Goal: Information Seeking & Learning: Learn about a topic

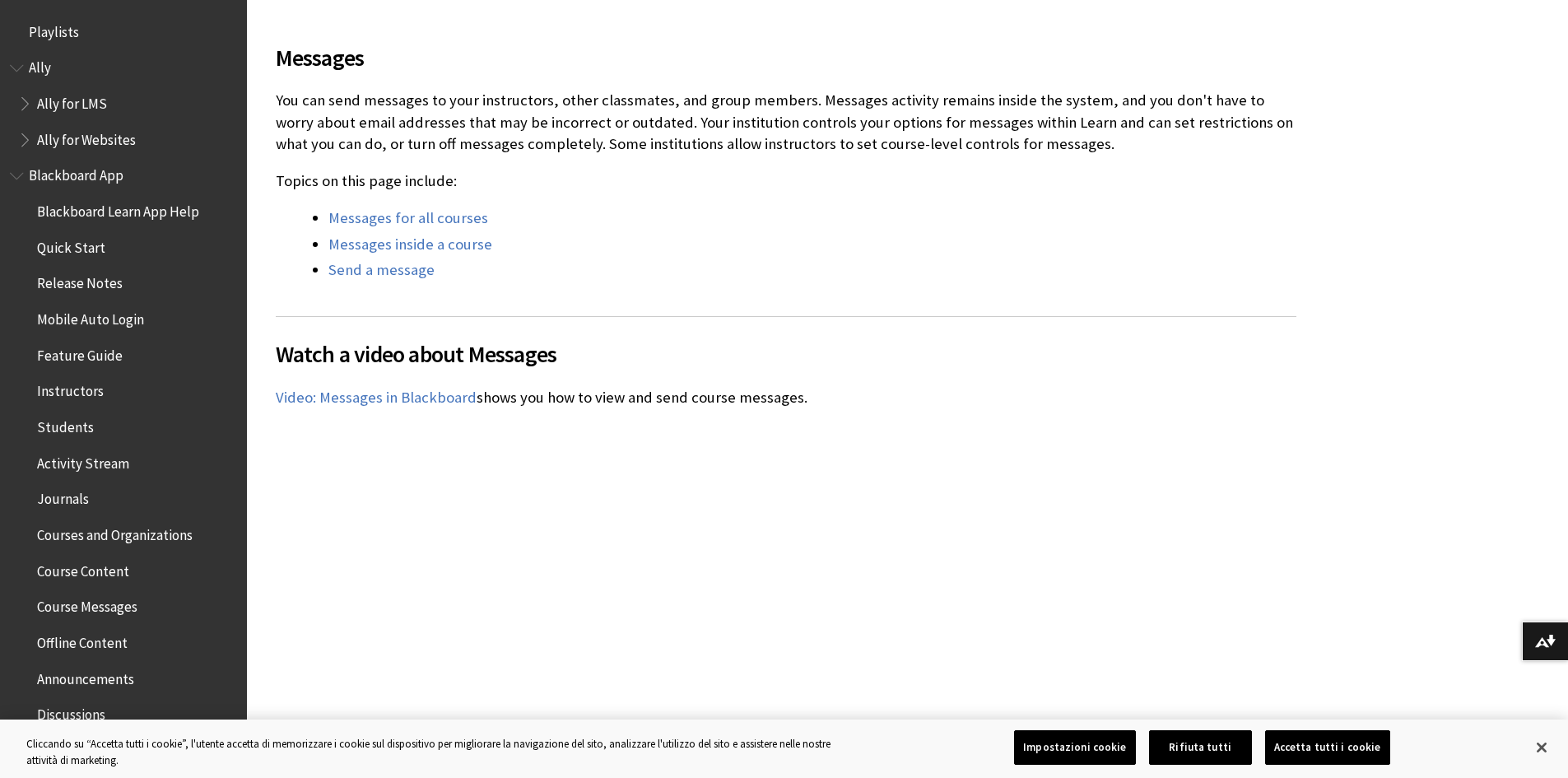
scroll to position [2425, 0]
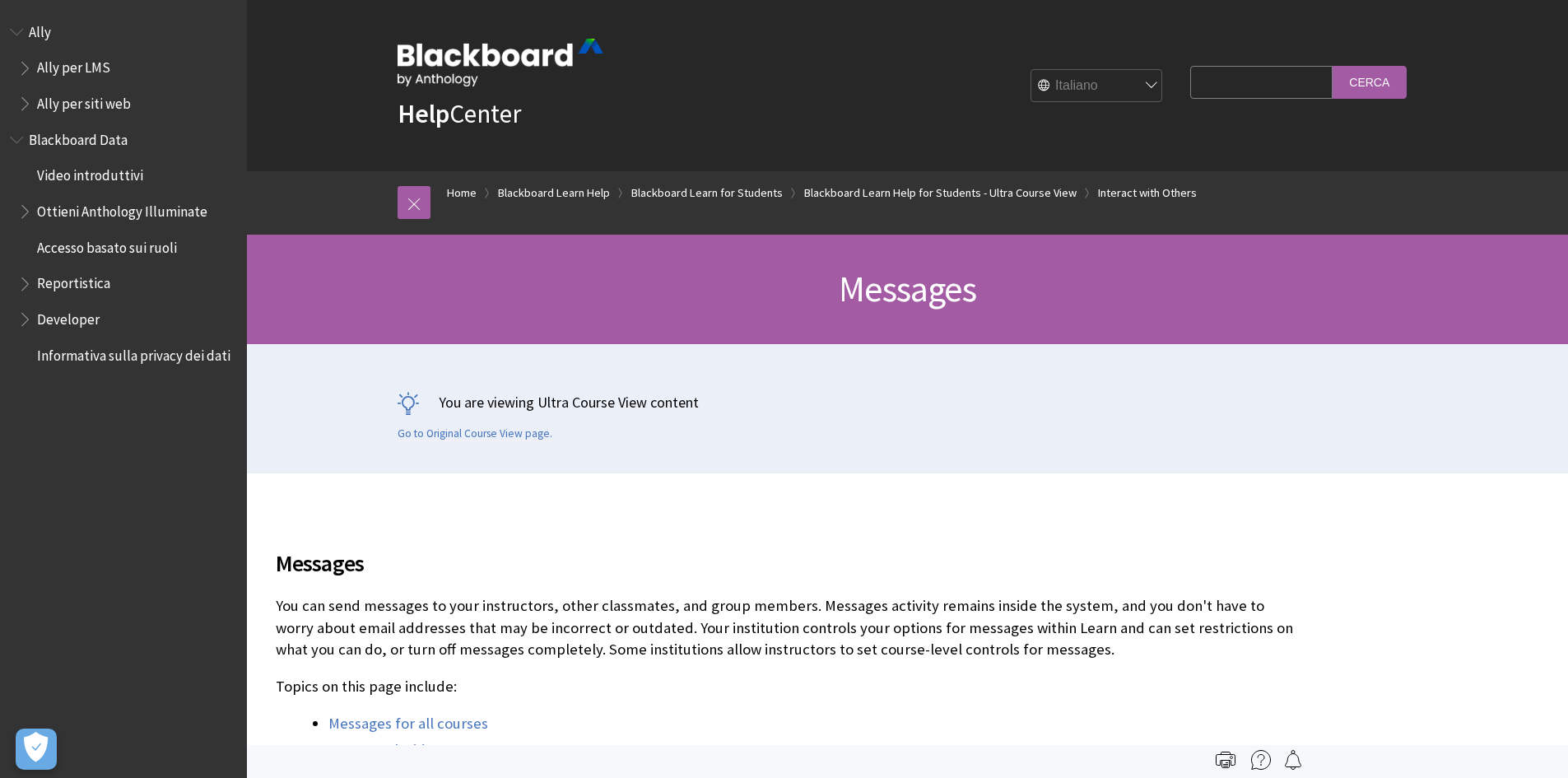
click at [94, 70] on span "Ally per LMS" at bounding box center [74, 65] width 73 height 23
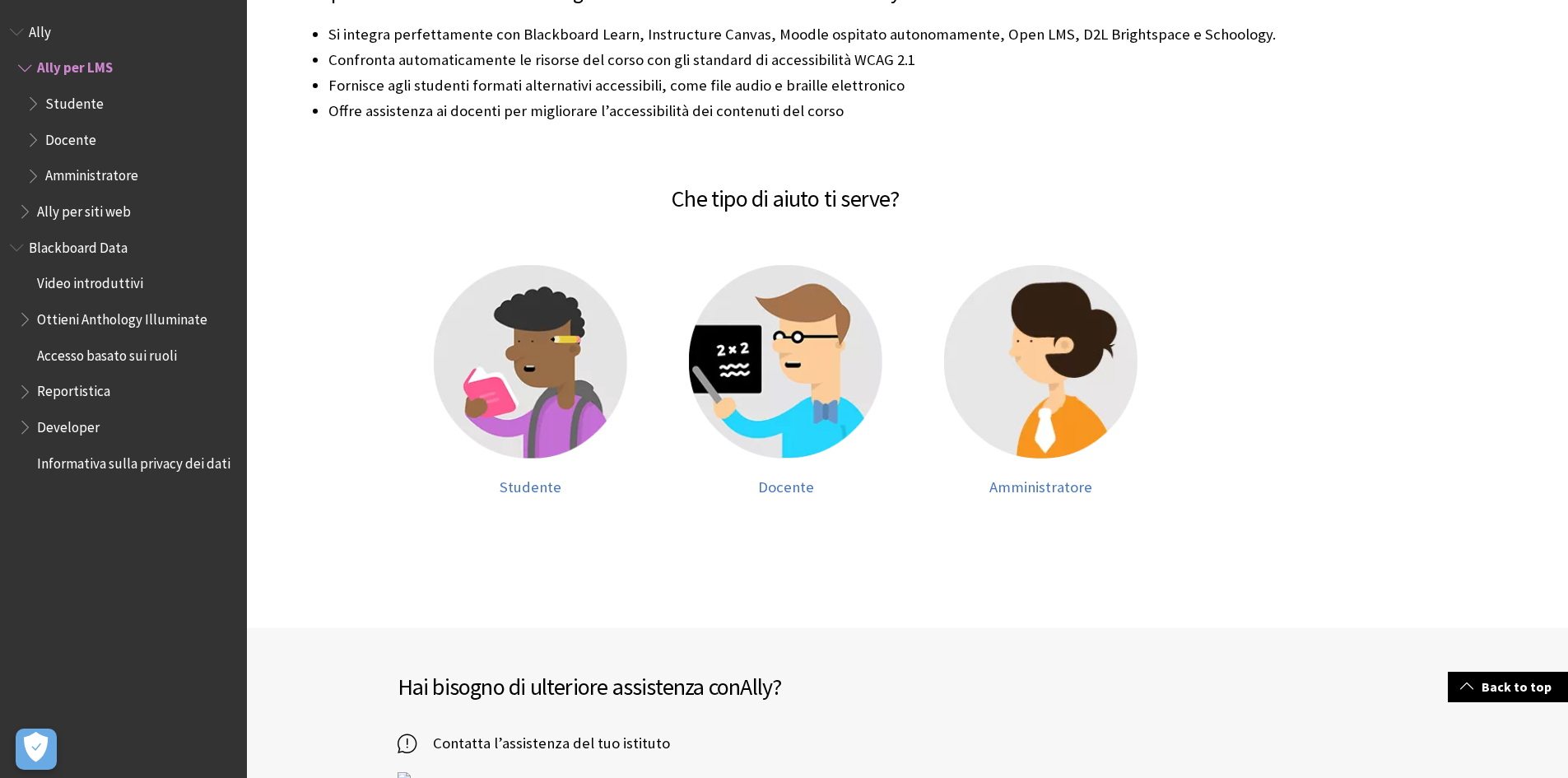
scroll to position [412, 0]
click at [797, 357] on img at bounding box center [785, 361] width 193 height 193
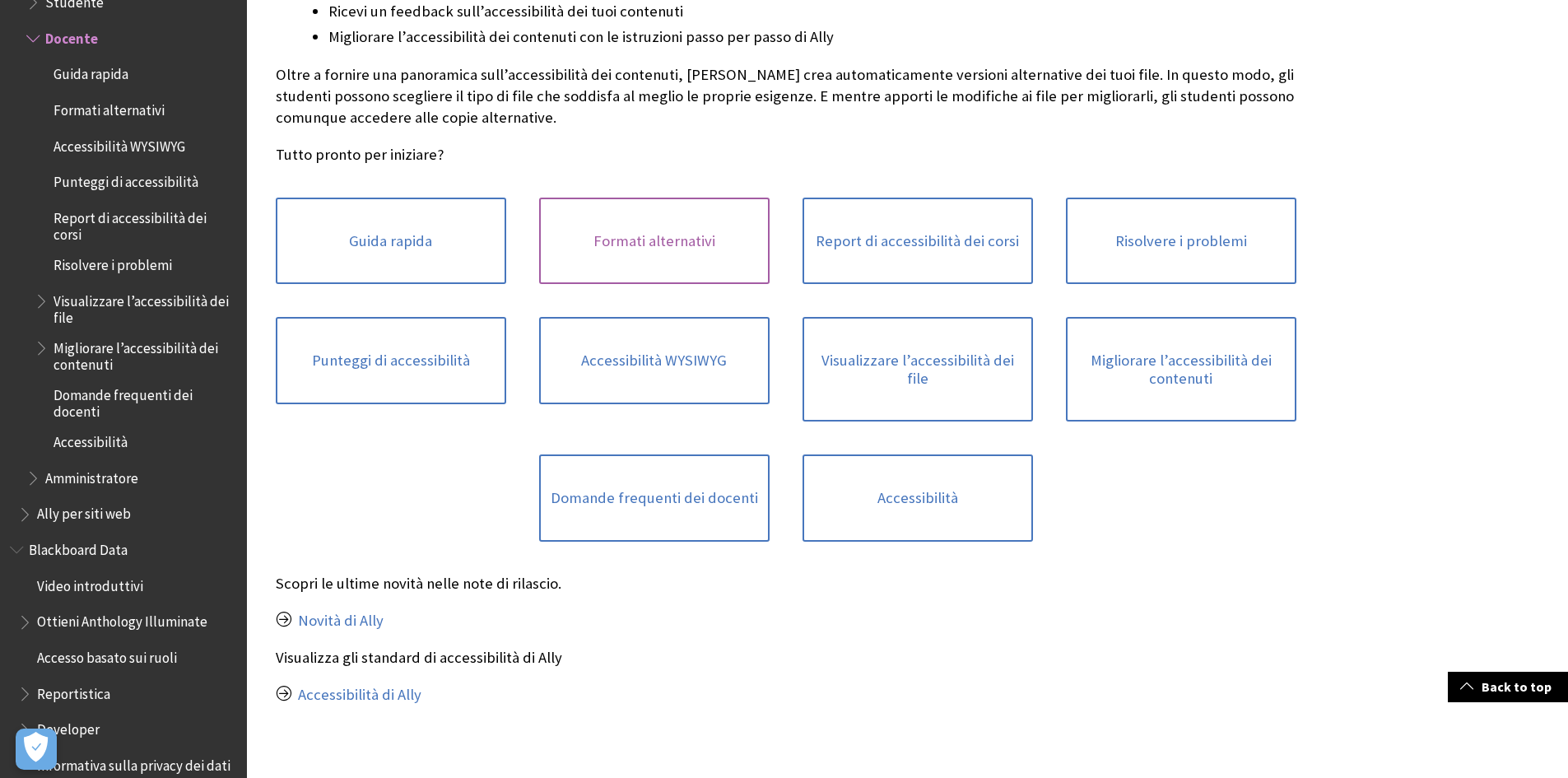
scroll to position [494, 0]
click at [919, 493] on link "Accessibilità" at bounding box center [918, 496] width 231 height 88
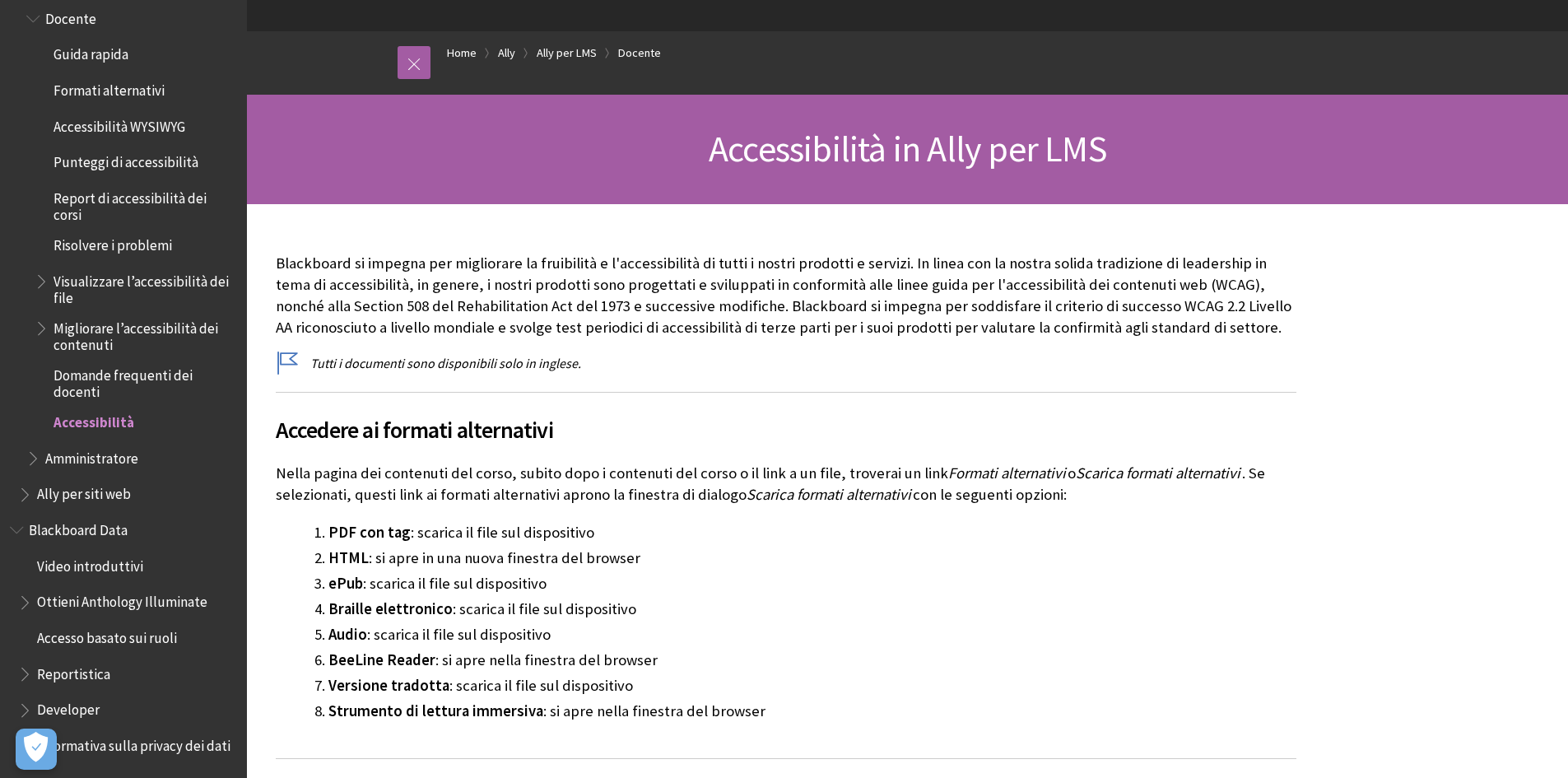
scroll to position [165, 0]
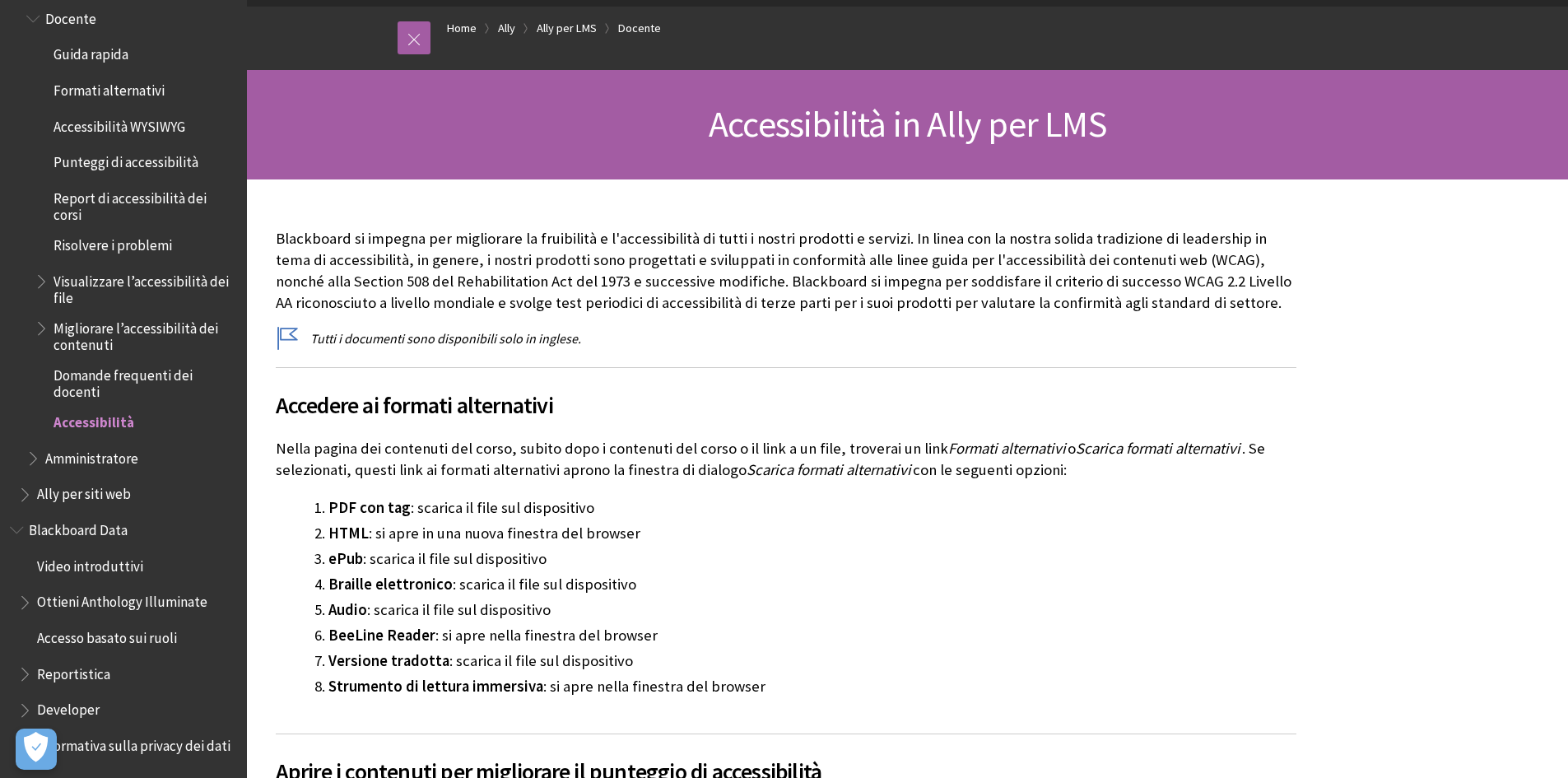
click at [95, 523] on span "Blackboard Data" at bounding box center [78, 528] width 99 height 23
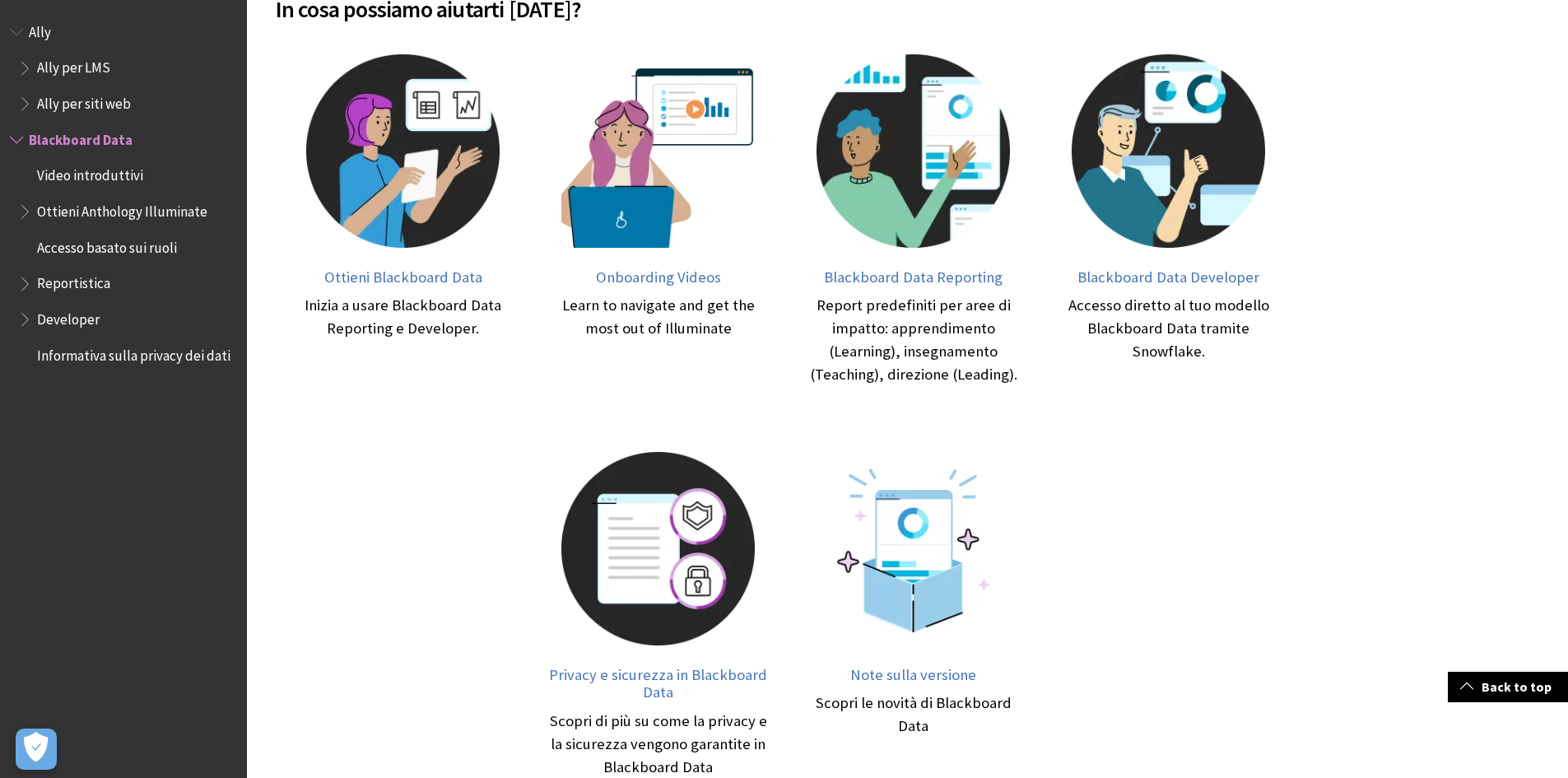
scroll to position [412, 0]
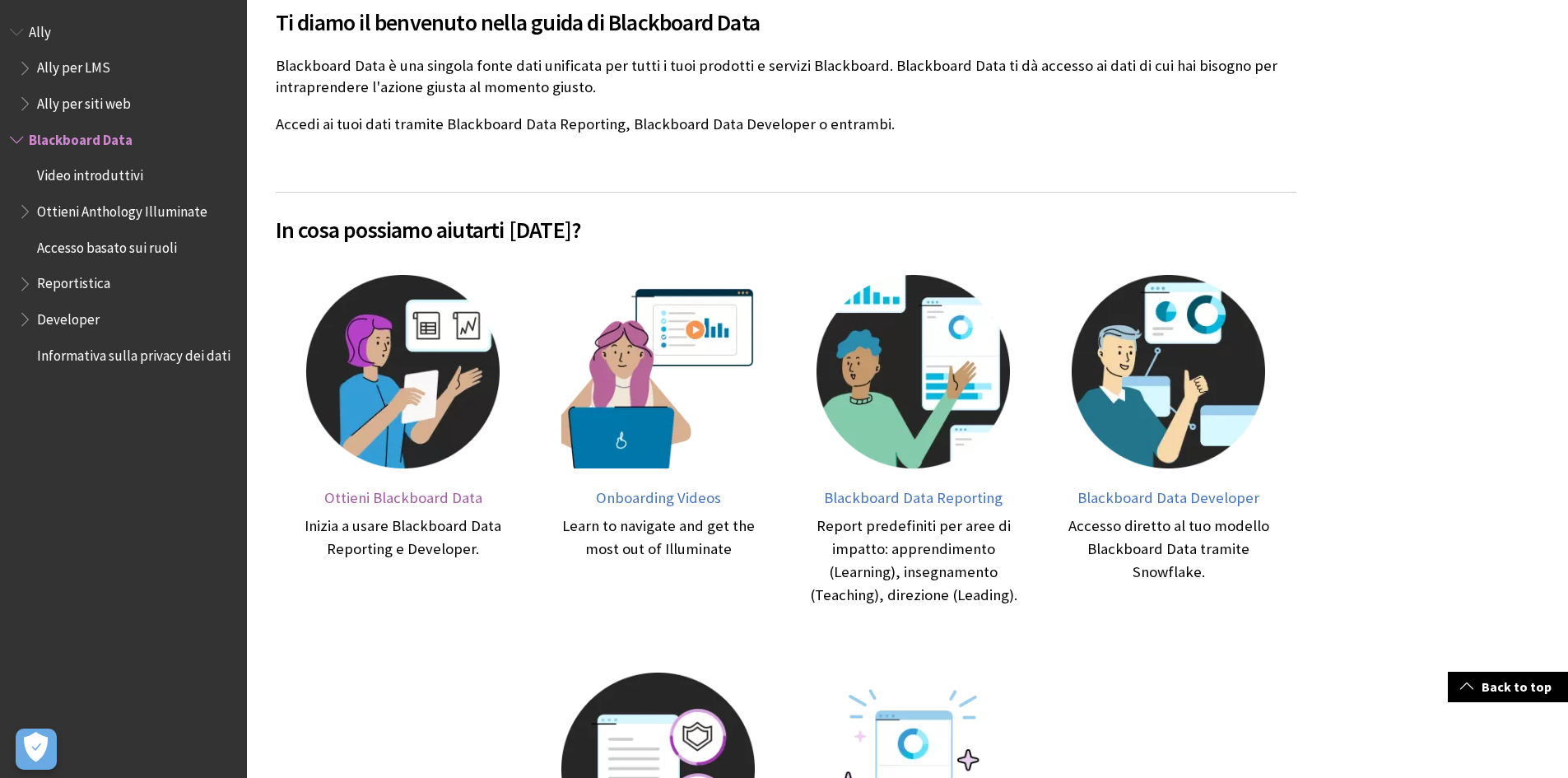
click at [410, 417] on img at bounding box center [403, 372] width 193 height 193
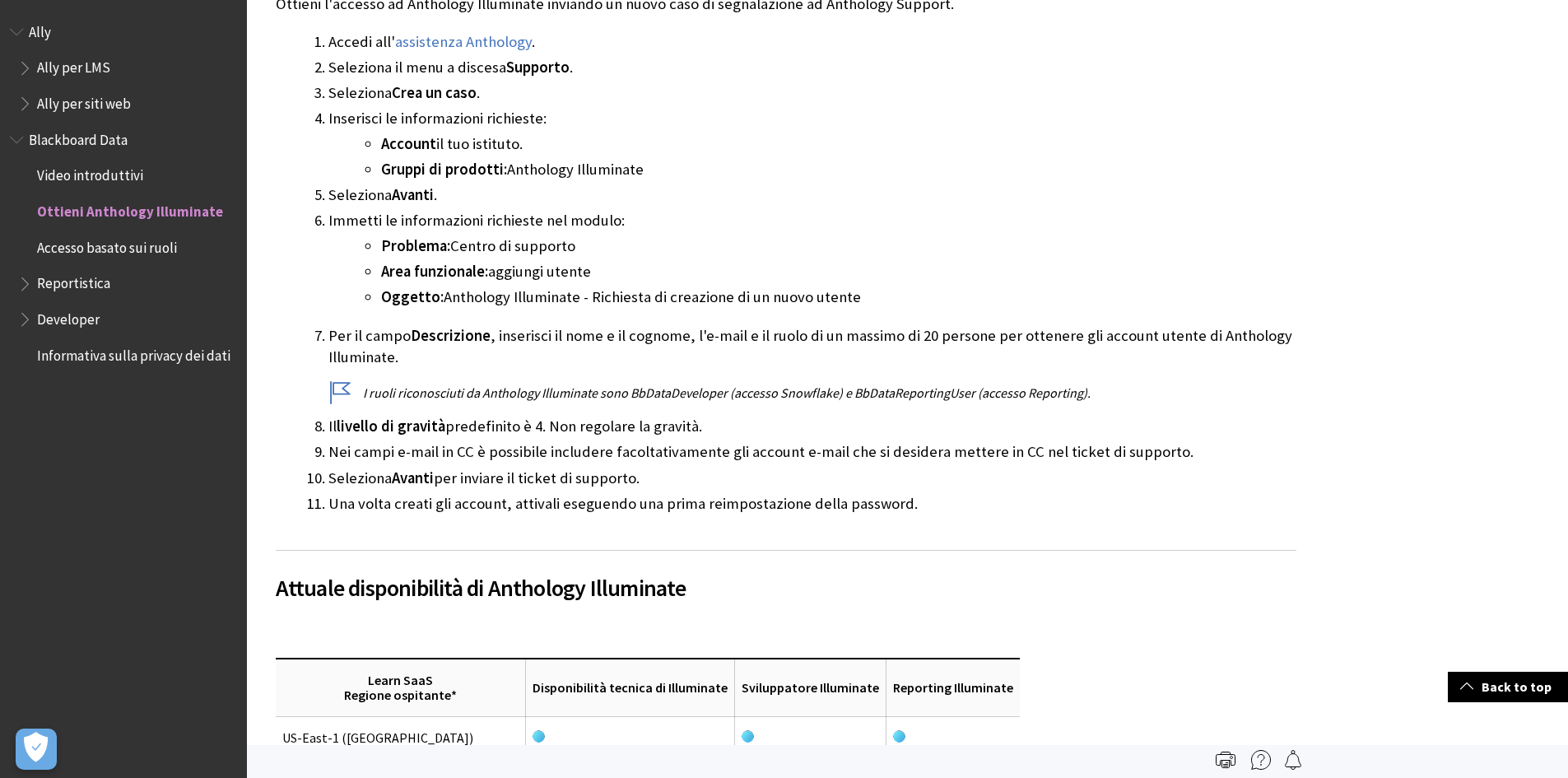
scroll to position [329, 0]
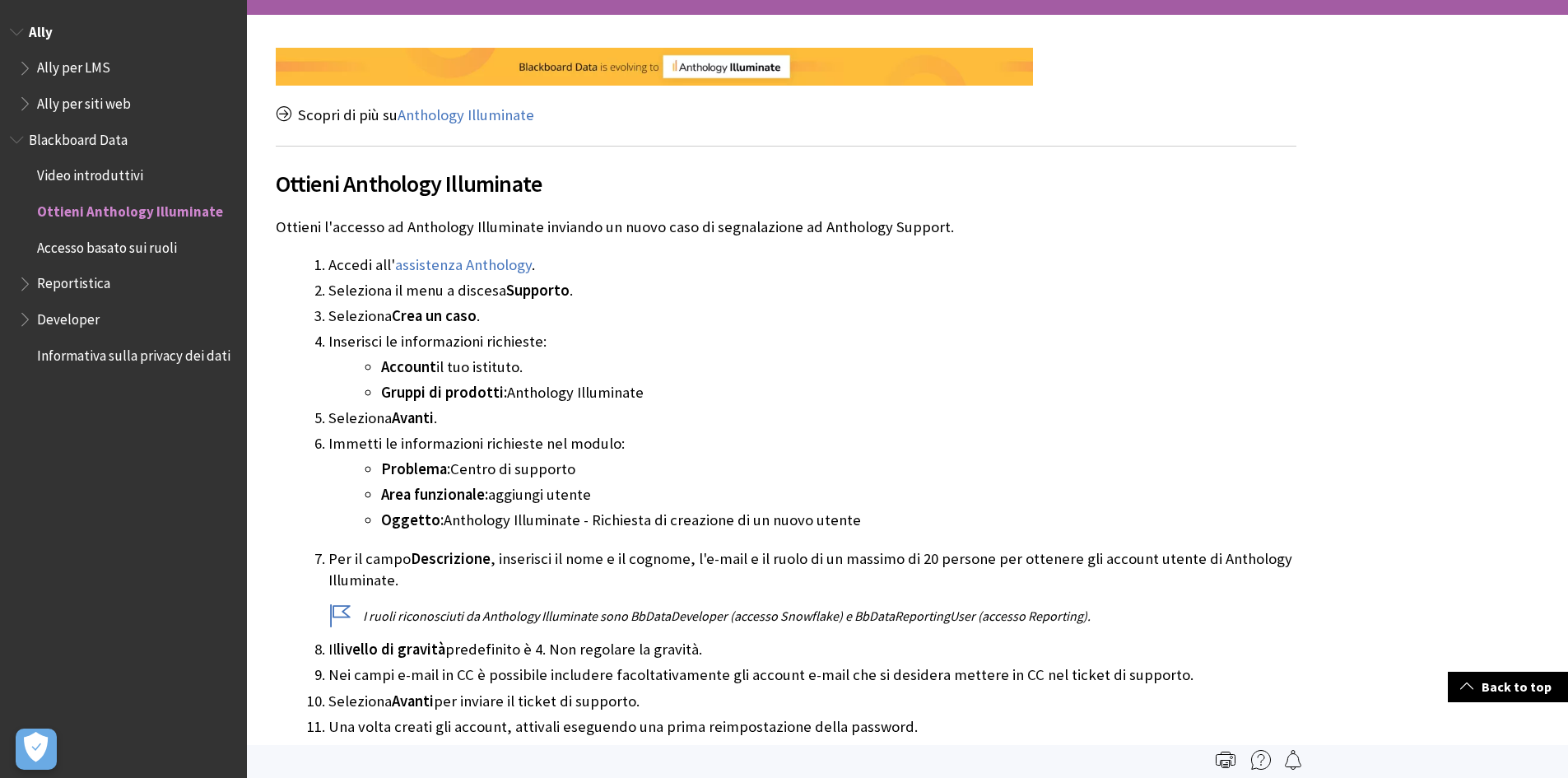
click at [76, 99] on span "Ally per siti web" at bounding box center [84, 101] width 94 height 23
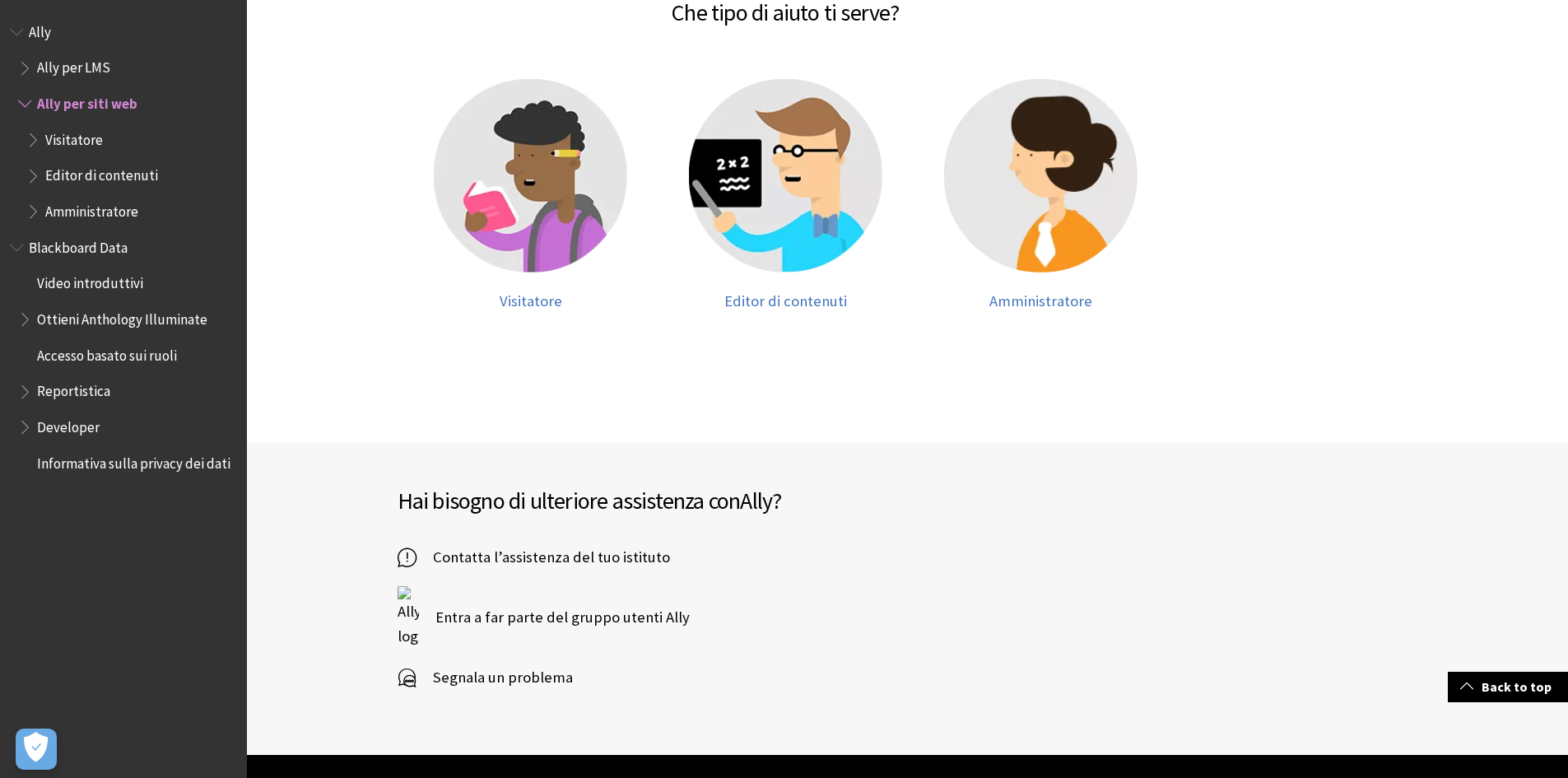
scroll to position [329, 0]
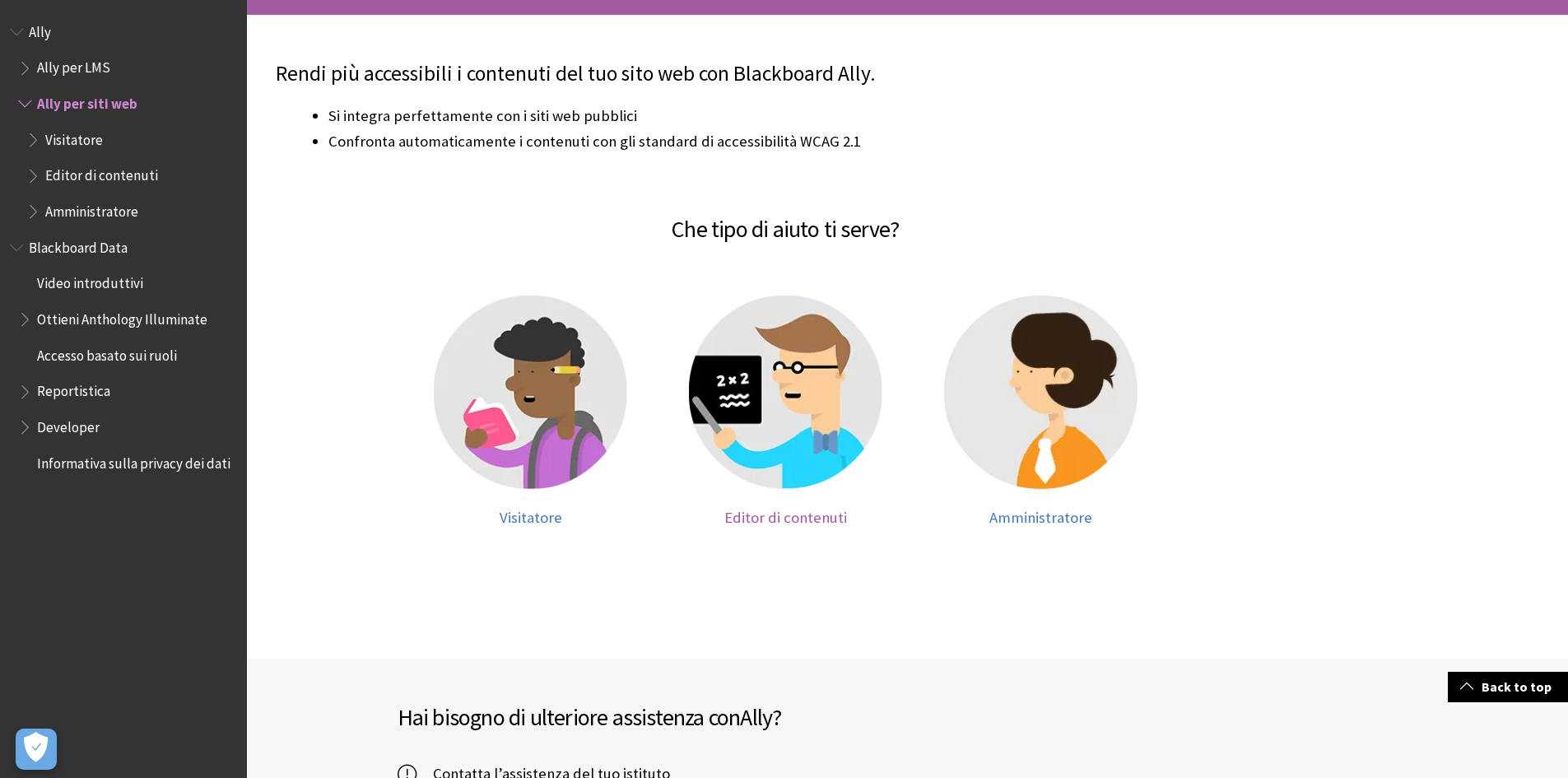
click at [750, 403] on img at bounding box center [785, 392] width 193 height 193
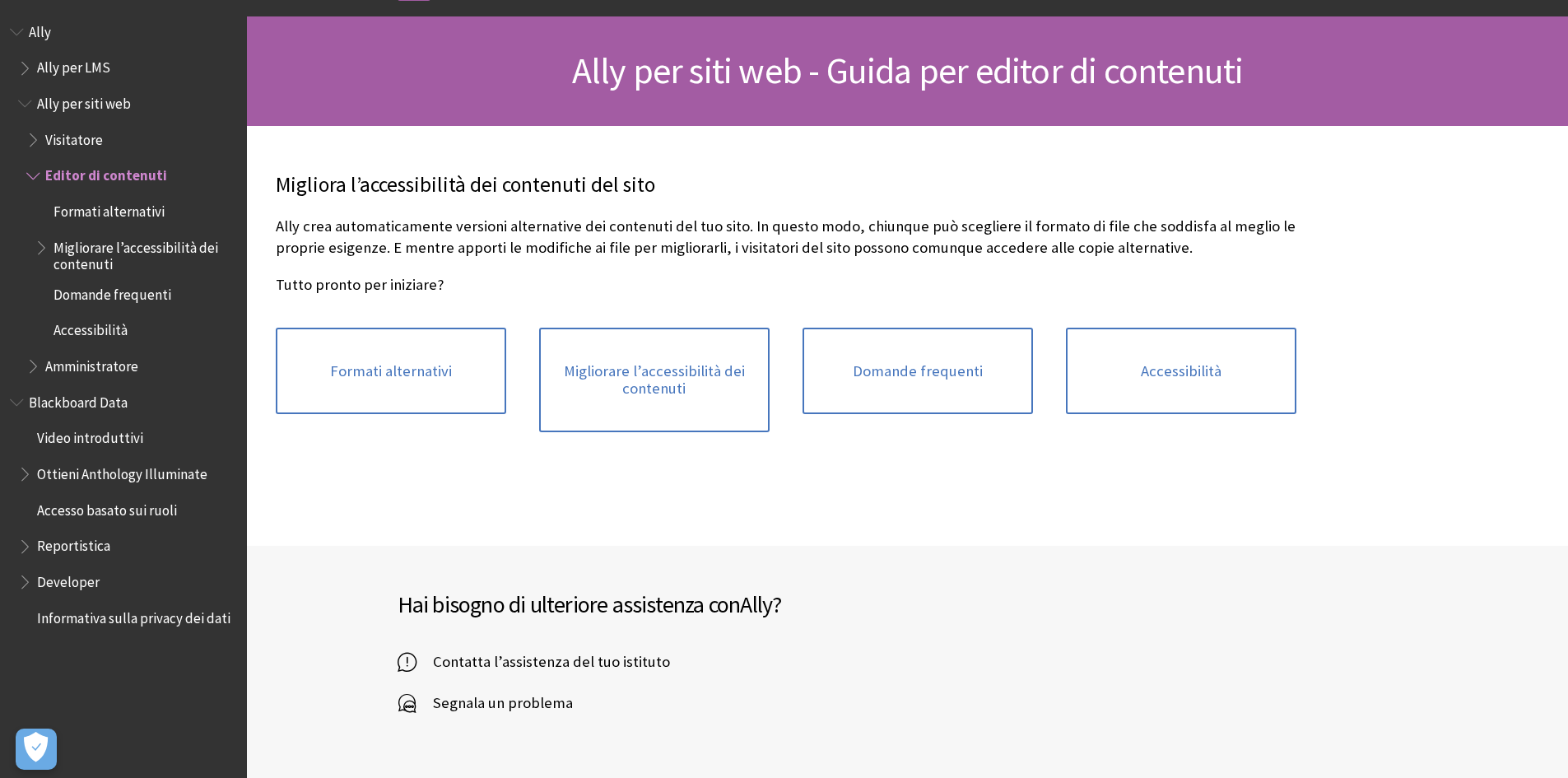
scroll to position [248, 0]
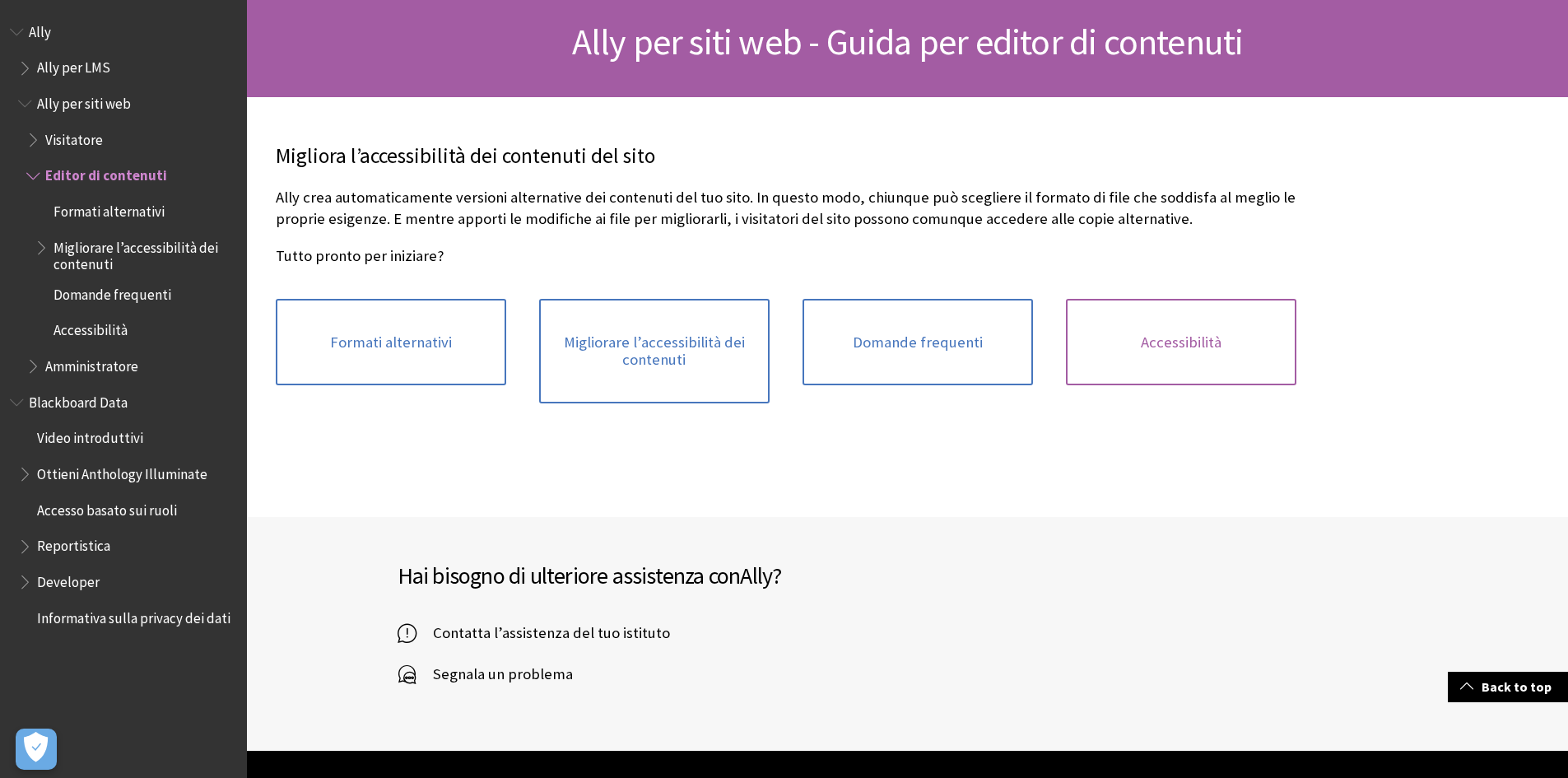
click at [1168, 343] on link "Accessibilità" at bounding box center [1182, 342] width 231 height 88
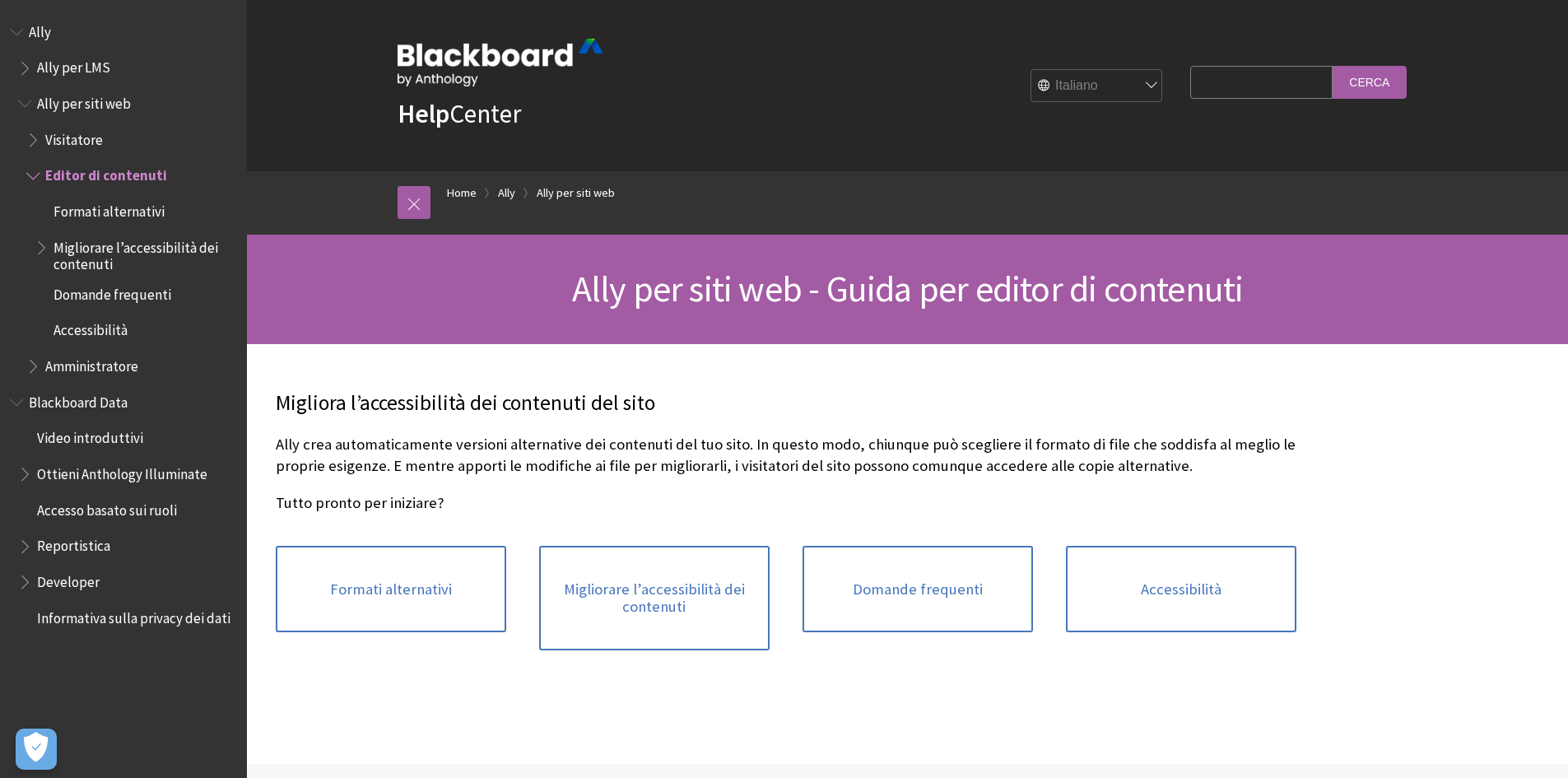
scroll to position [248, 0]
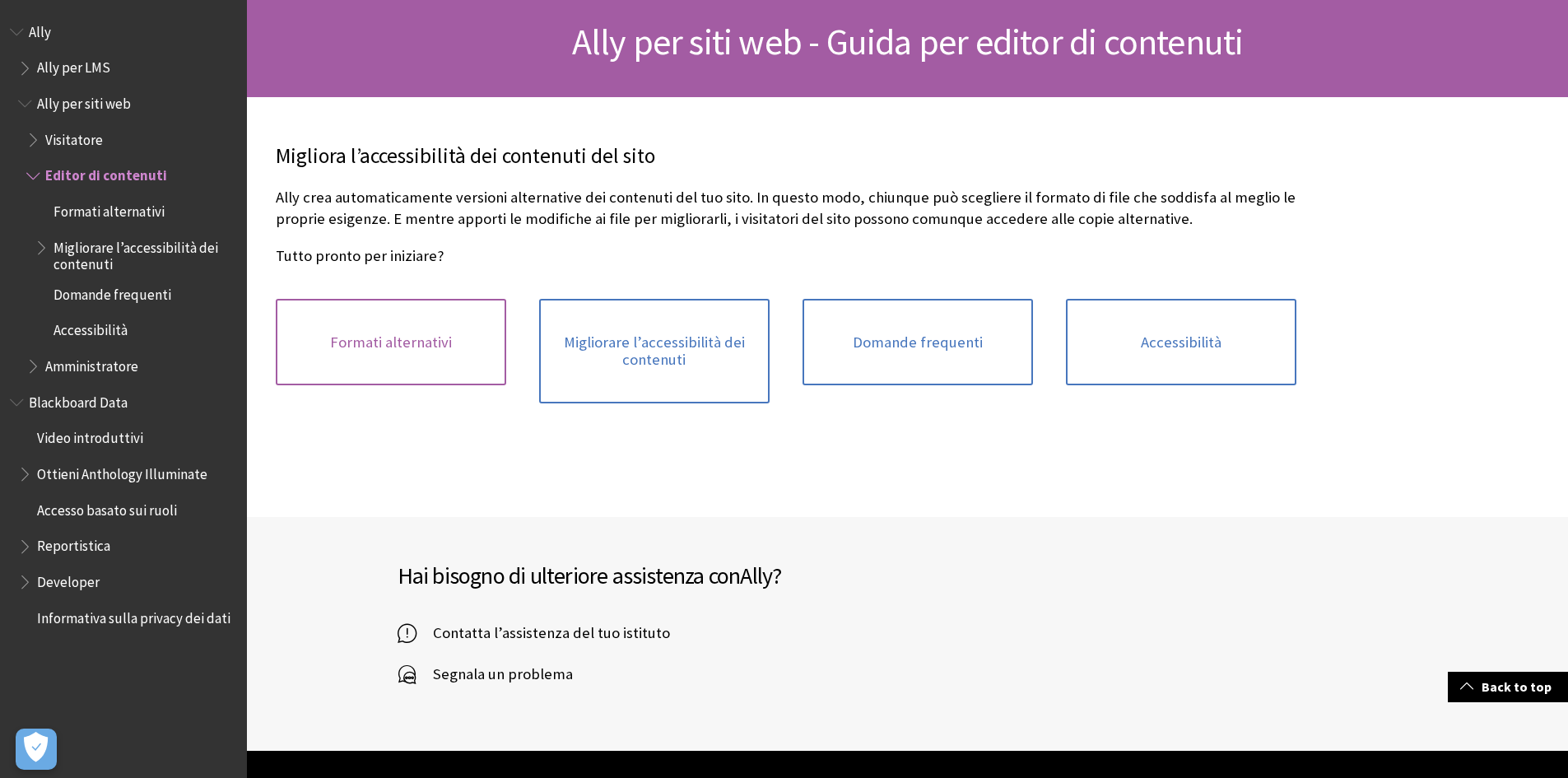
click at [410, 342] on link "Formati alternativi" at bounding box center [391, 342] width 231 height 88
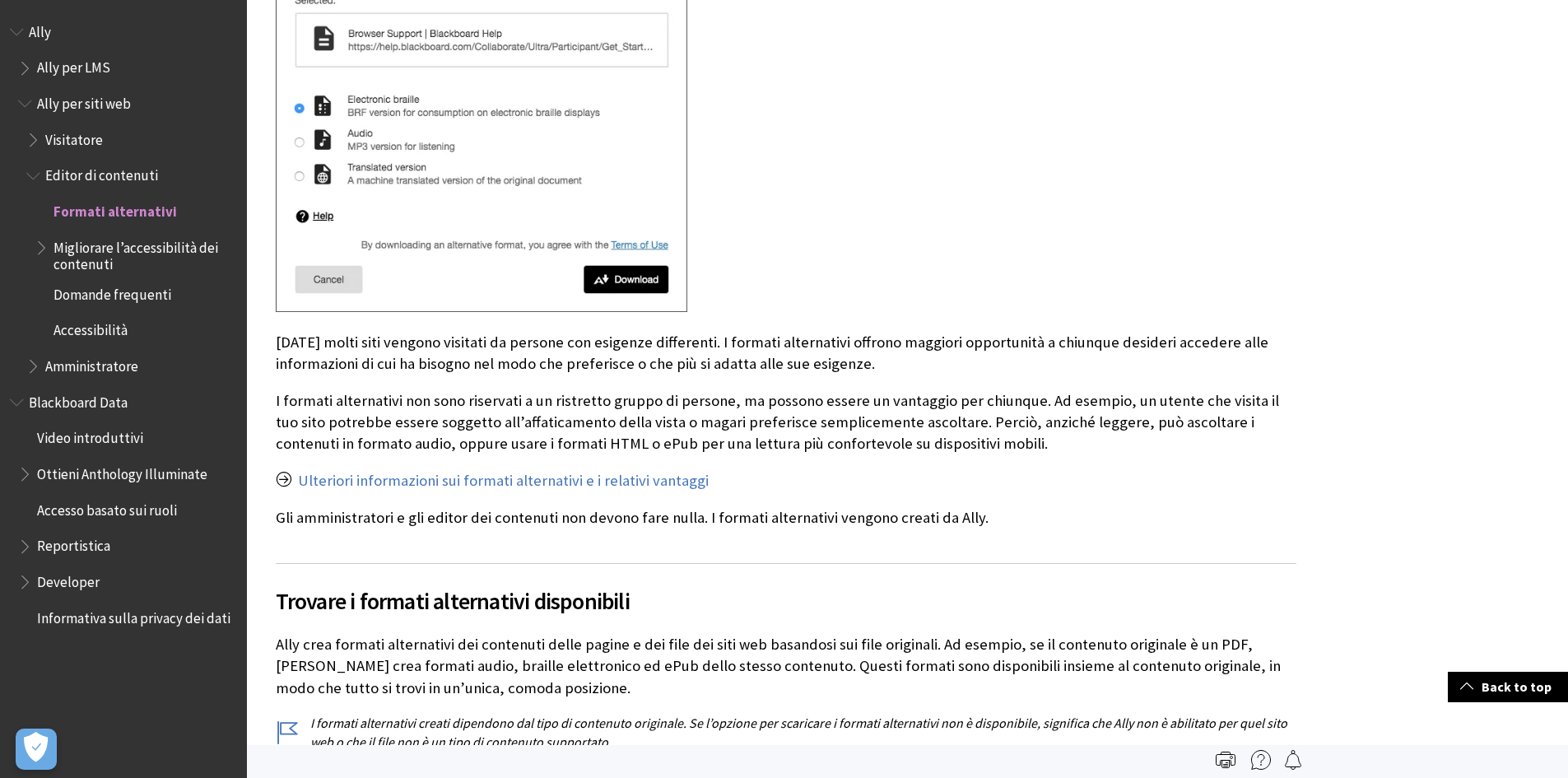
scroll to position [494, 0]
click at [90, 107] on span "Ally per siti web" at bounding box center [84, 101] width 94 height 23
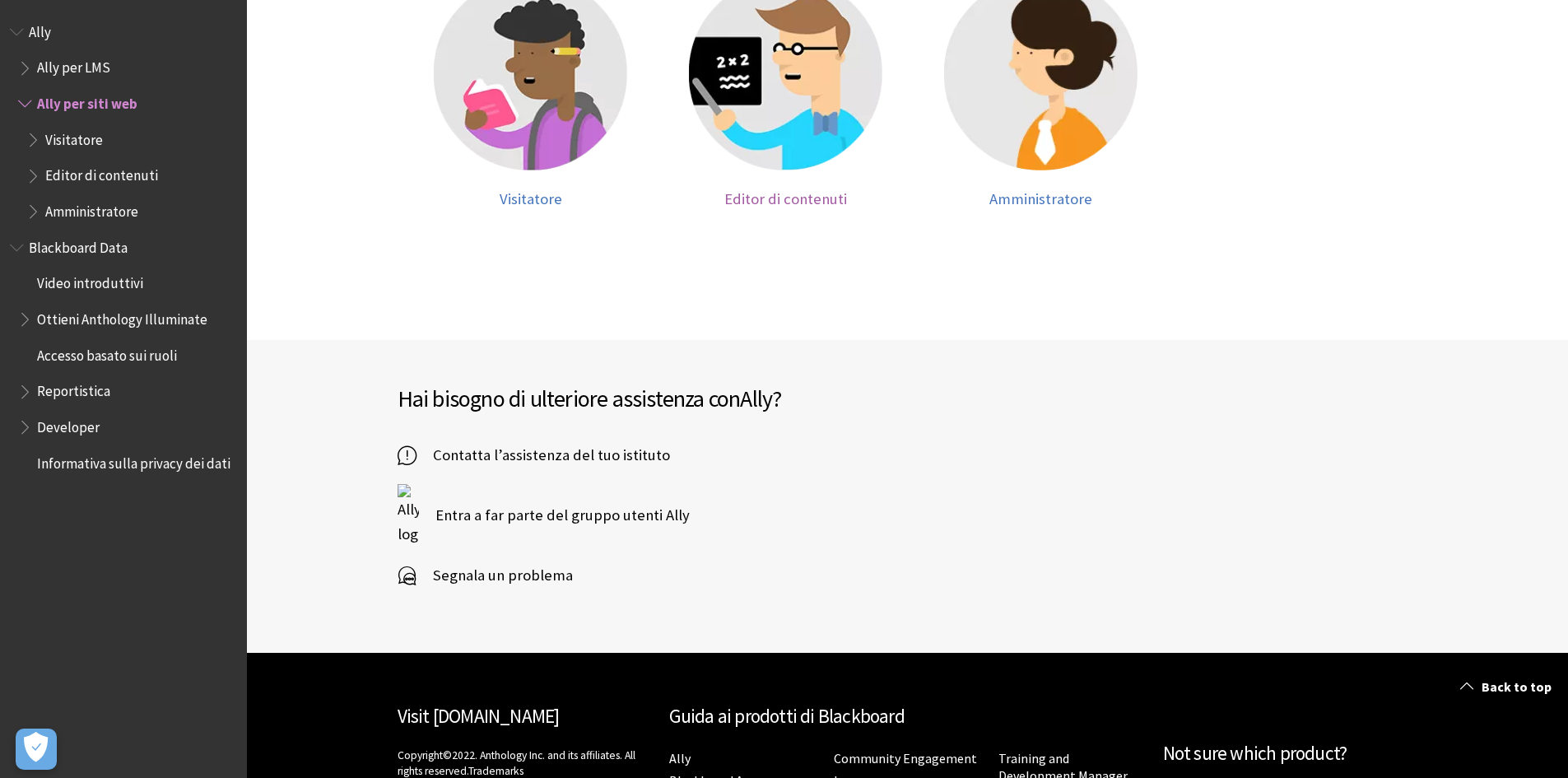
scroll to position [742, 0]
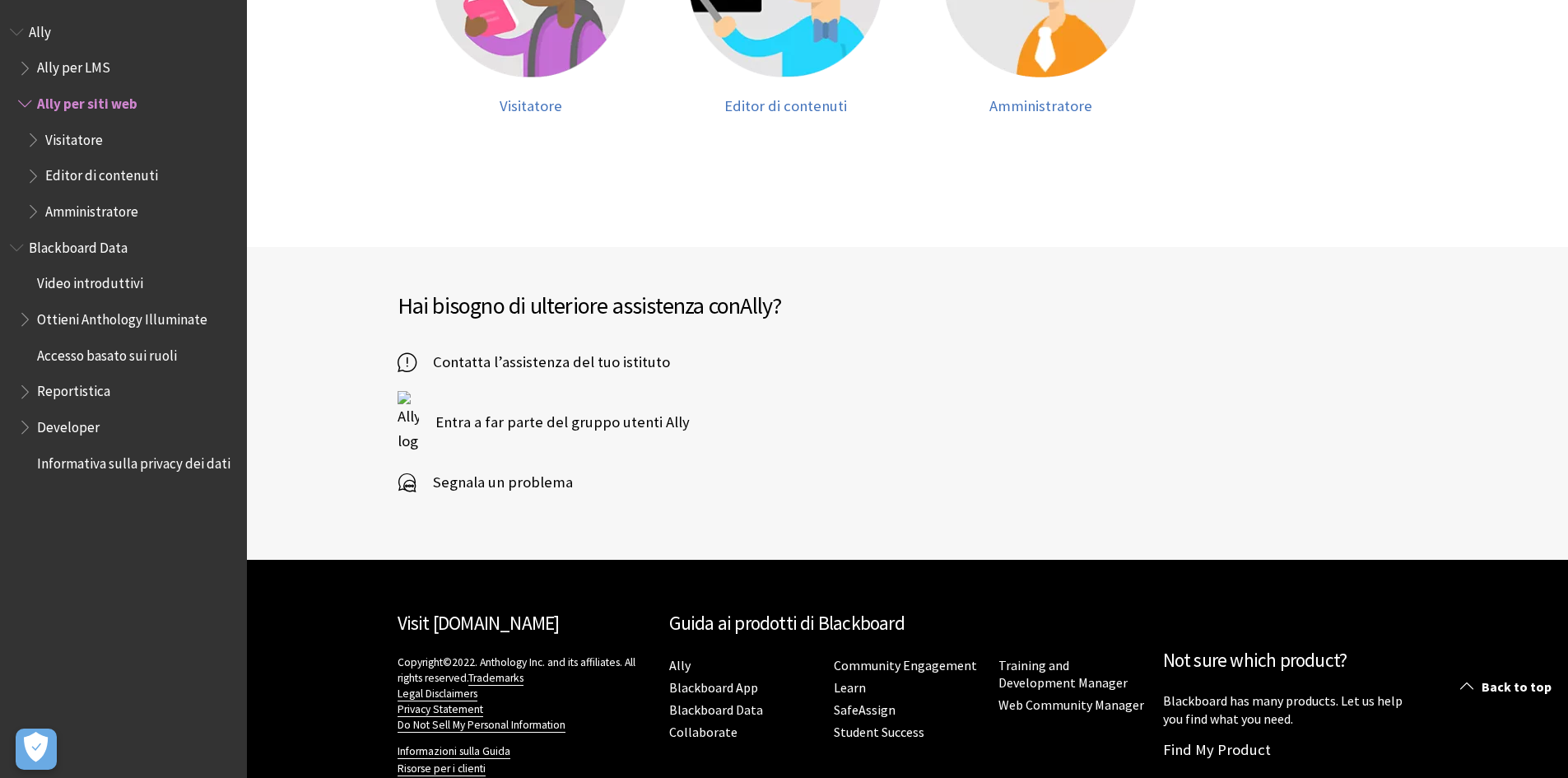
click at [548, 422] on span "Entra a far parte del gruppo utenti Ally" at bounding box center [554, 422] width 271 height 25
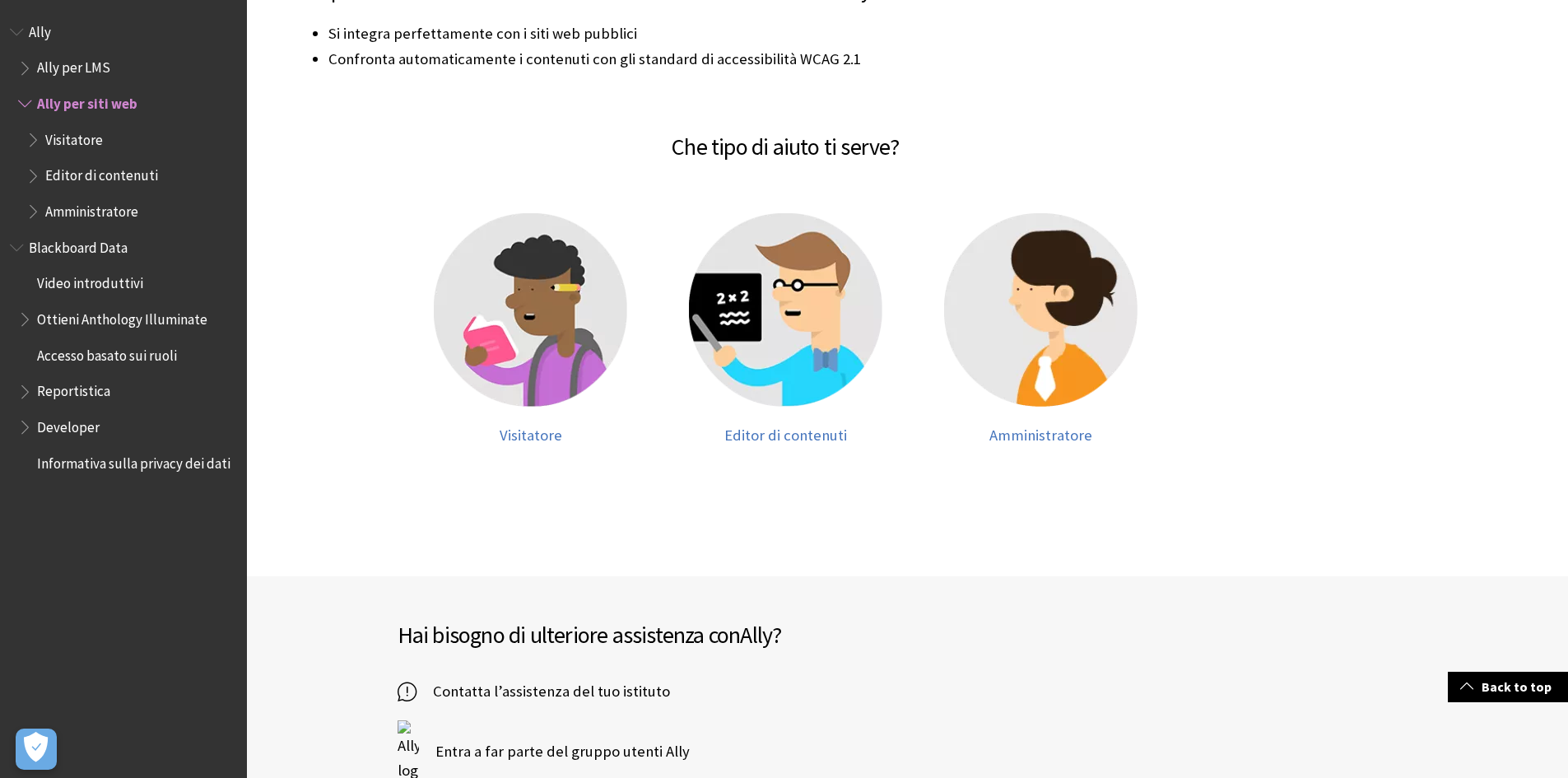
scroll to position [165, 0]
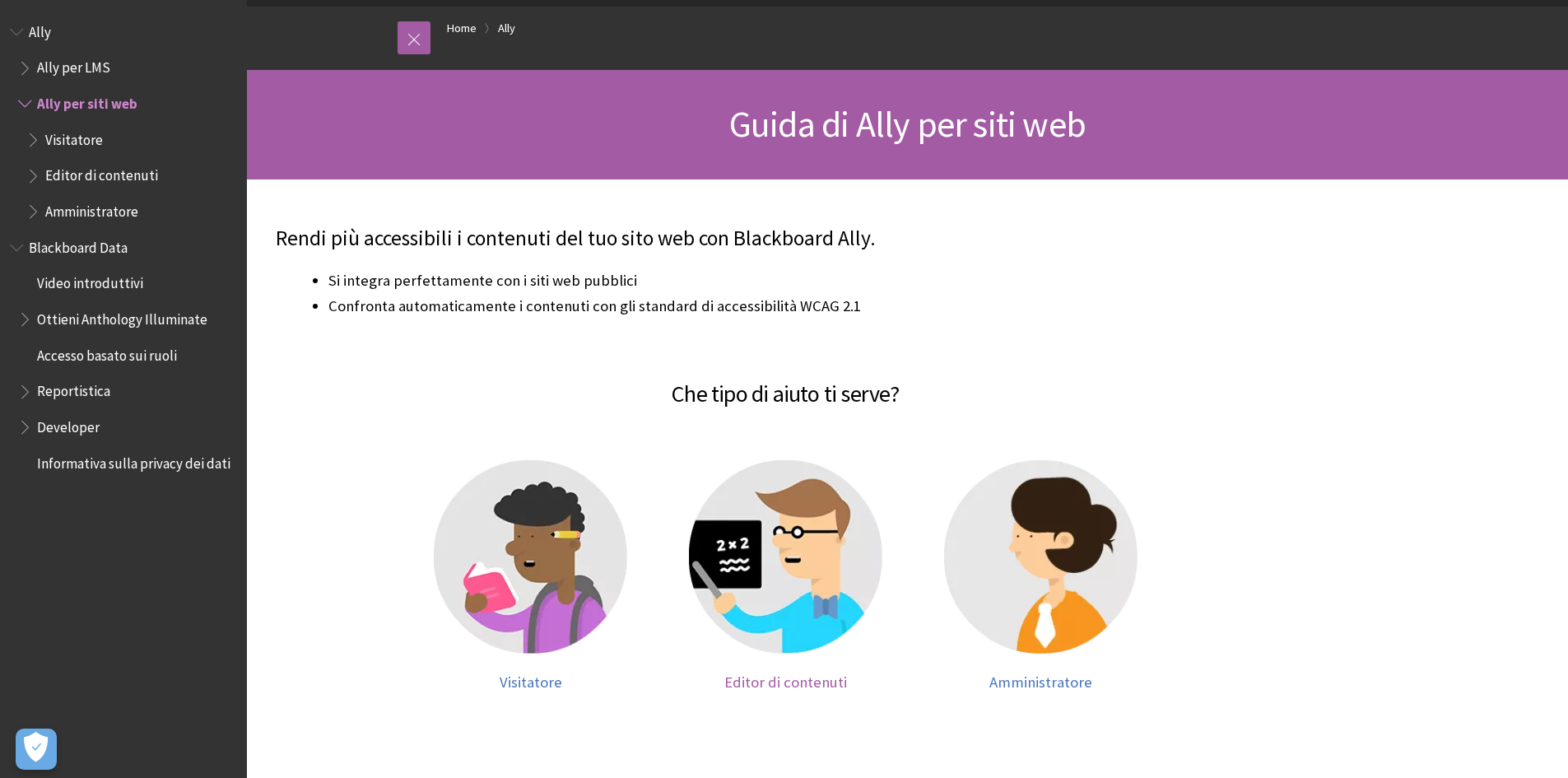
click at [808, 553] on img at bounding box center [785, 557] width 193 height 193
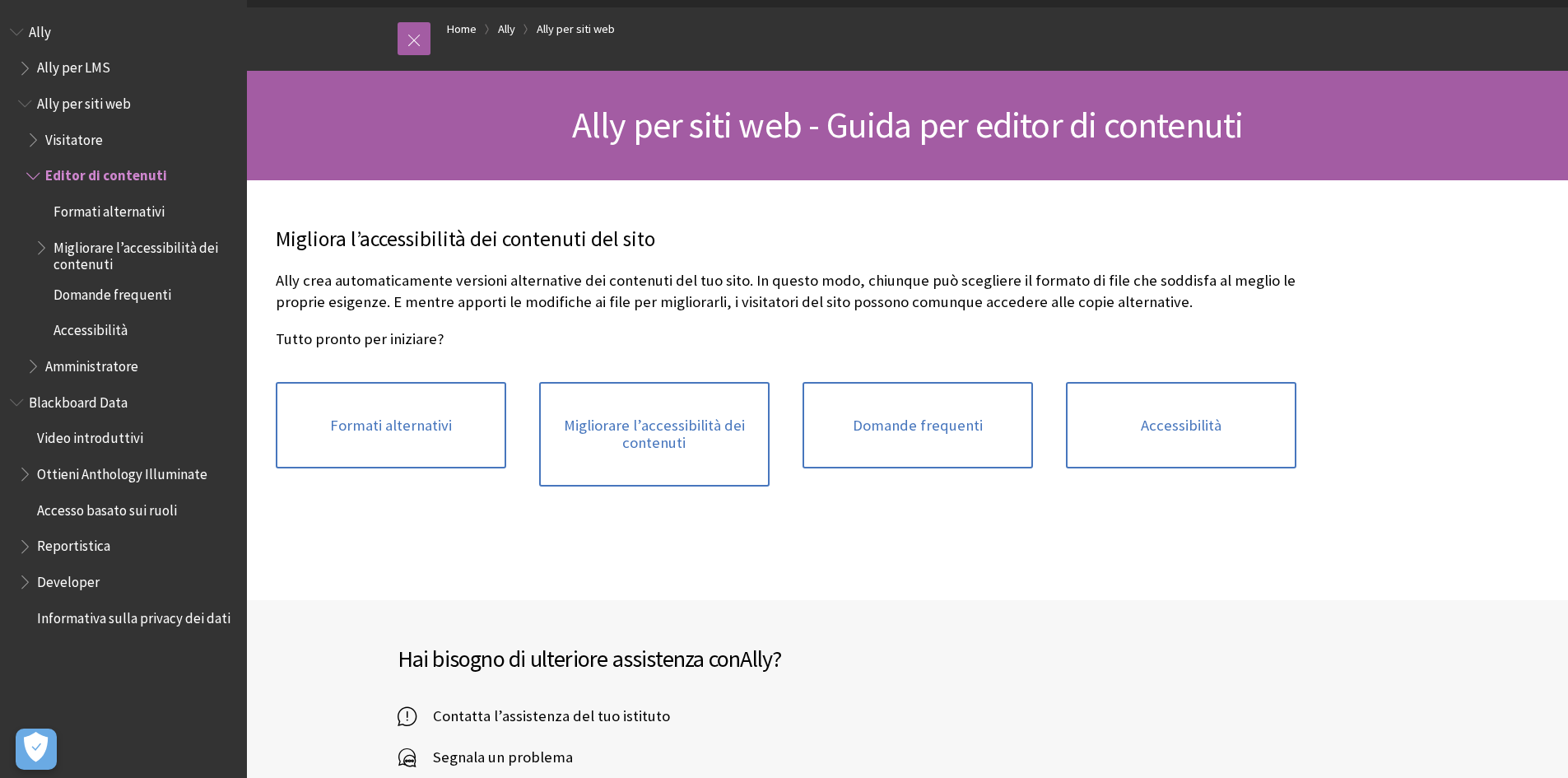
scroll to position [165, 0]
click at [377, 423] on link "Formati alternativi" at bounding box center [391, 425] width 231 height 88
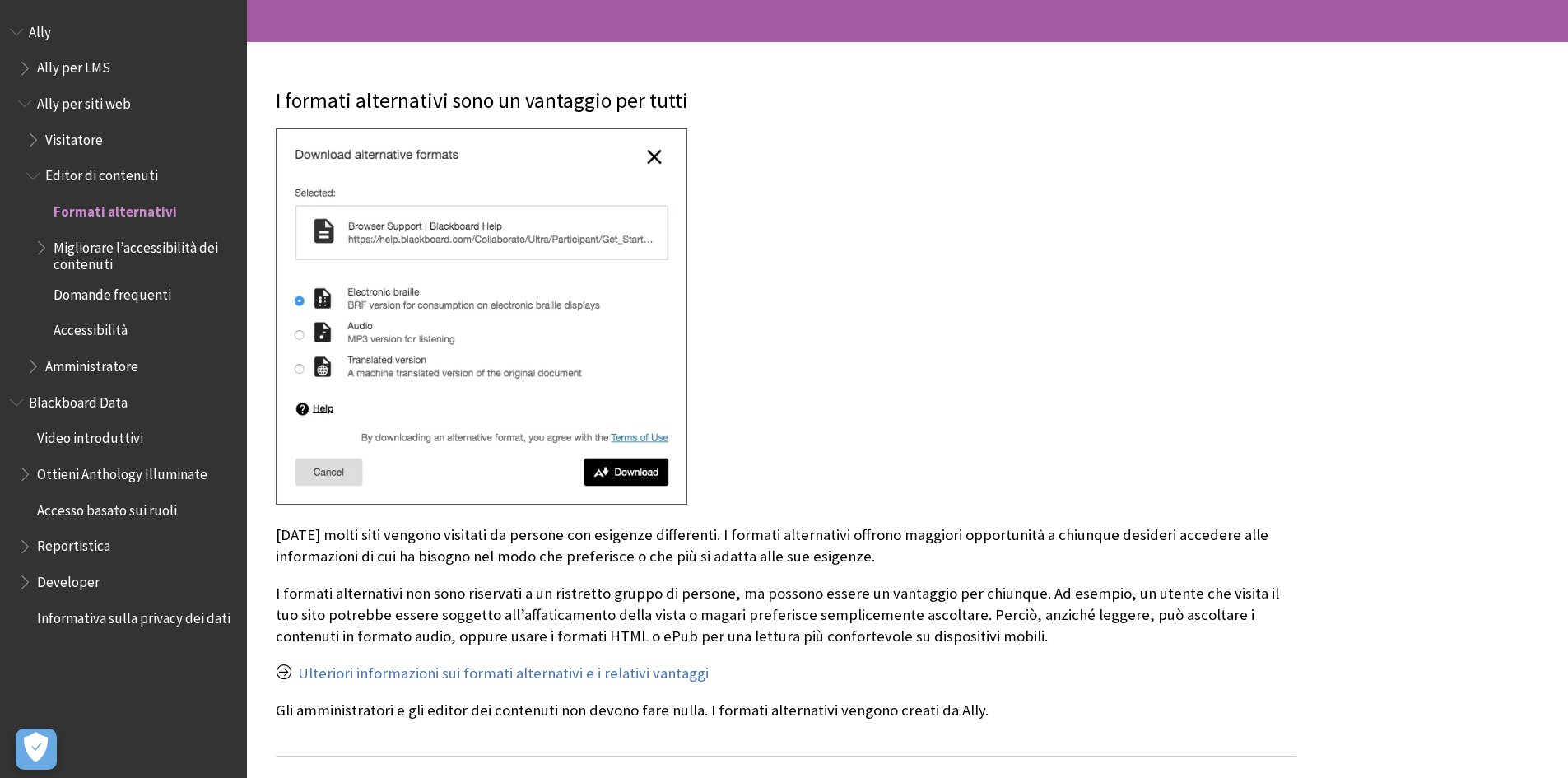
scroll to position [329, 0]
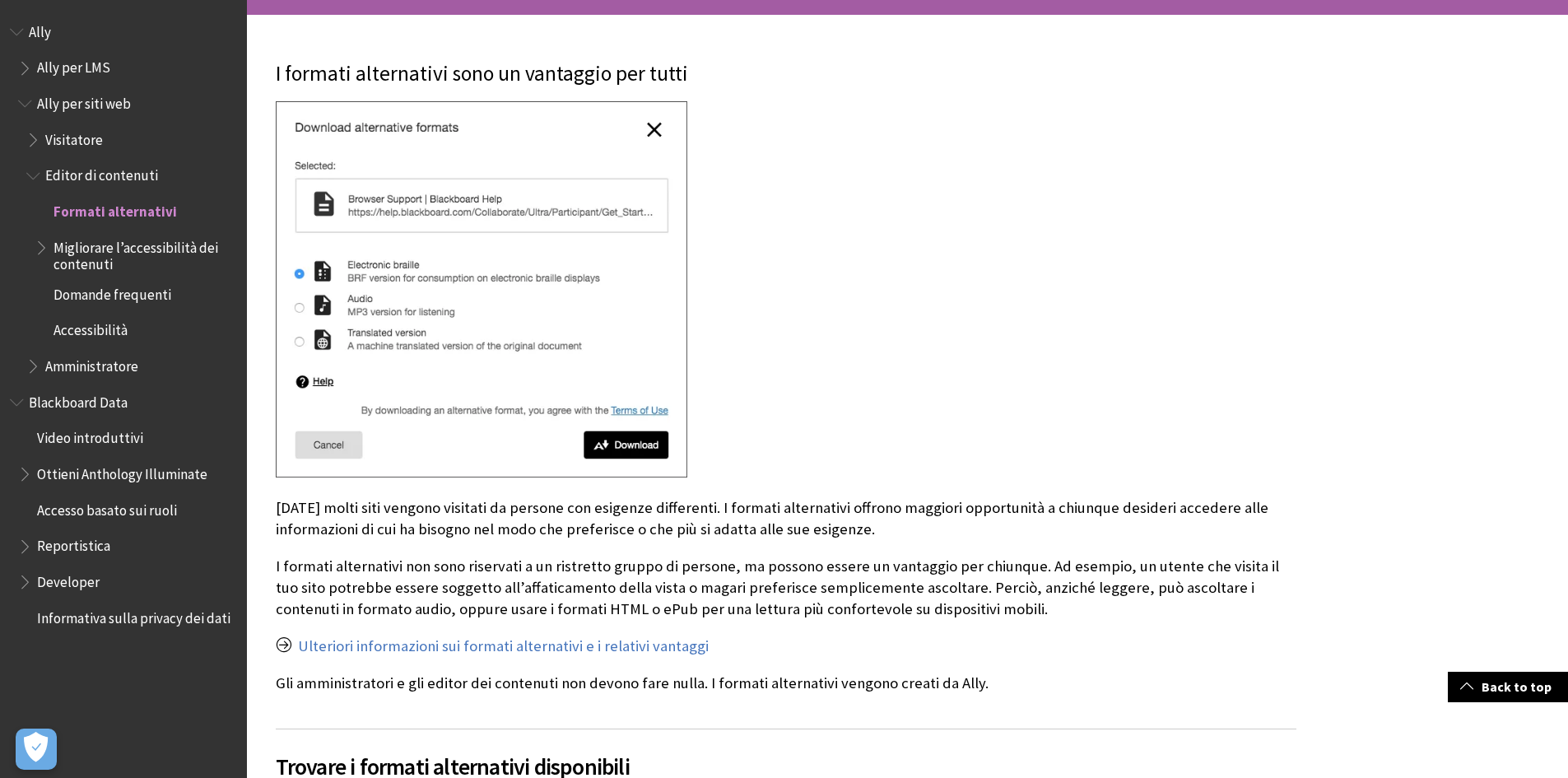
click at [630, 453] on img at bounding box center [482, 290] width 412 height 378
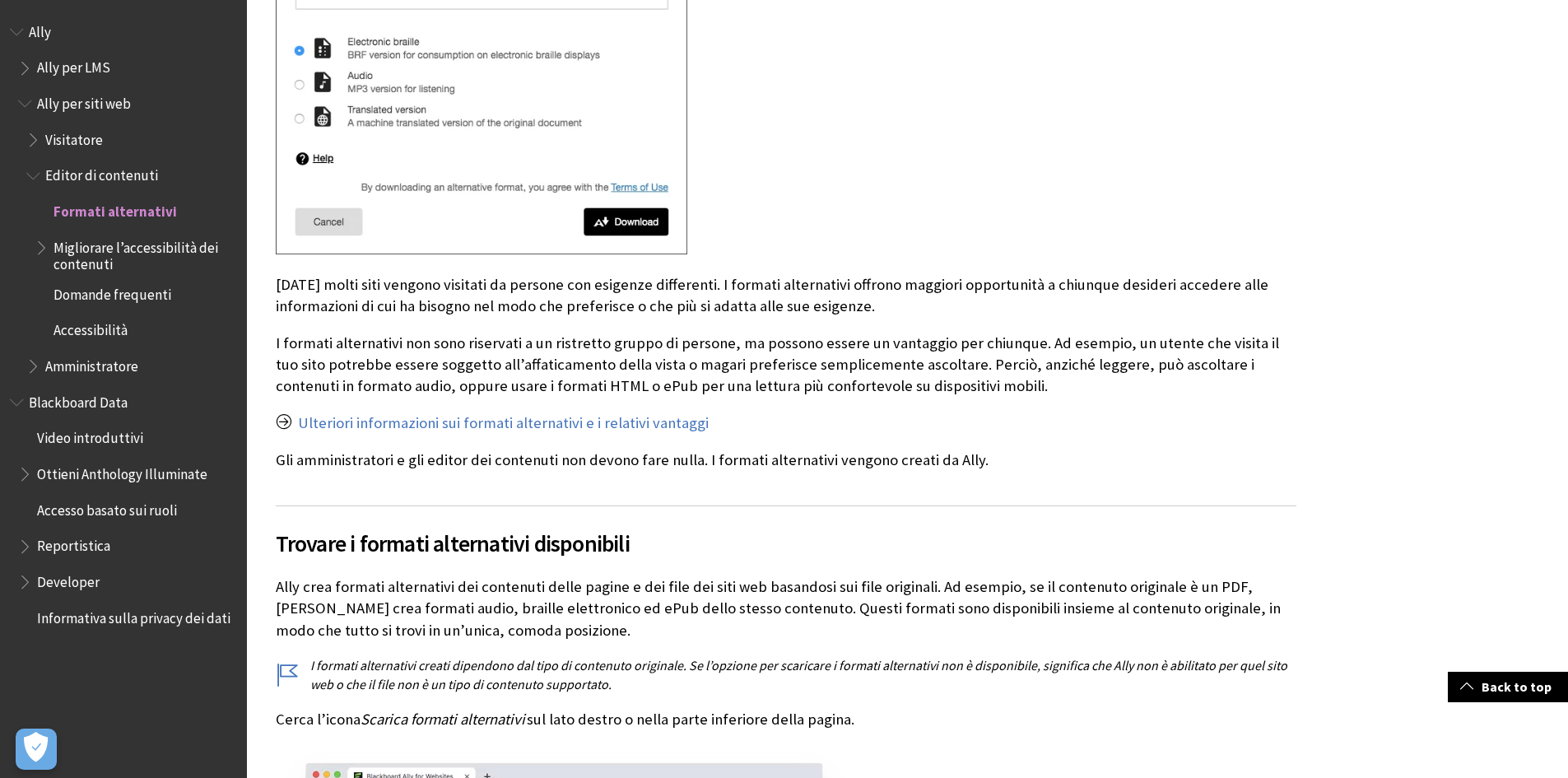
scroll to position [577, 0]
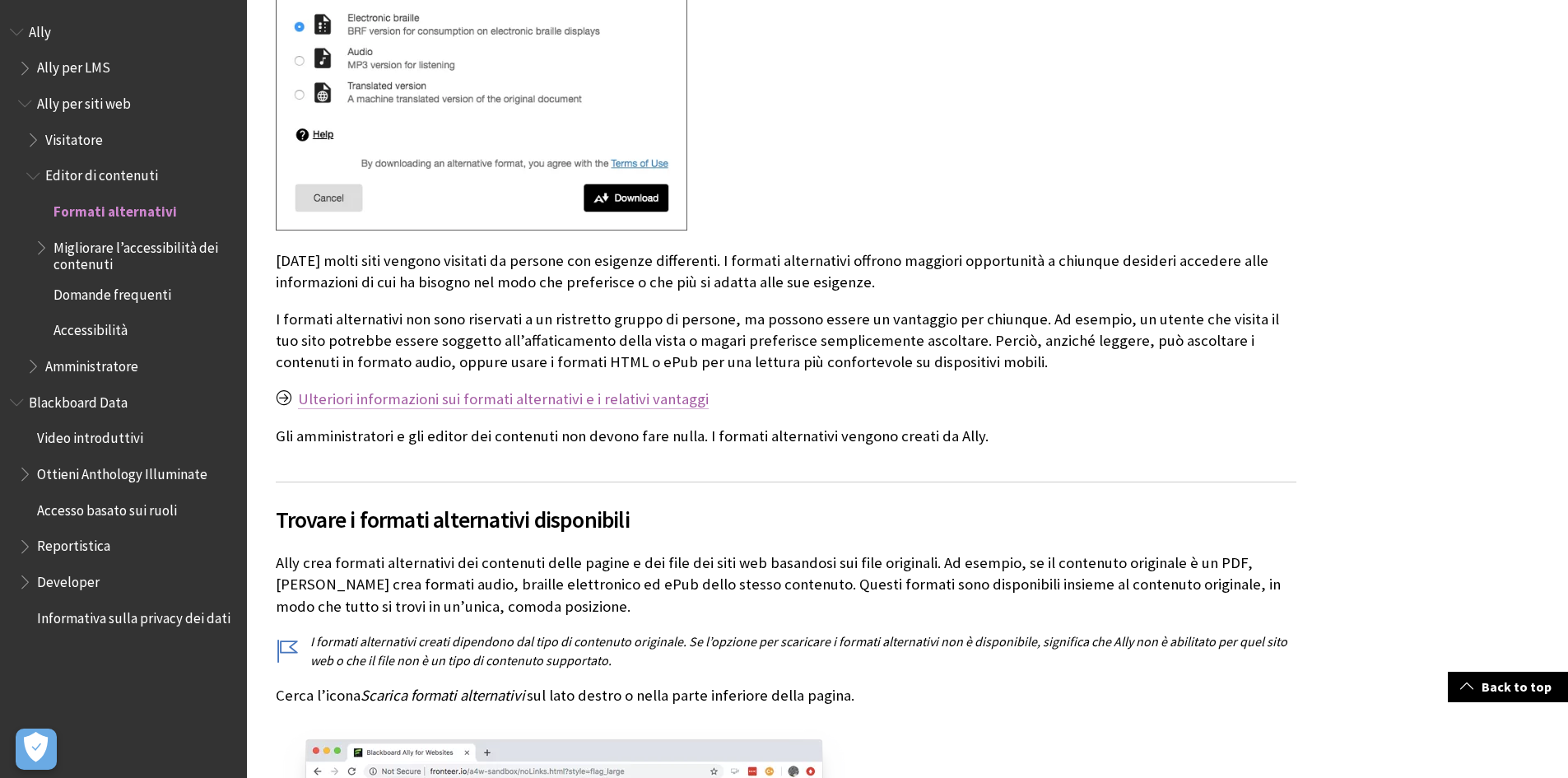
click at [407, 401] on link "Ulteriori informazioni sui formati alternativi e i relativi vantaggi" at bounding box center [503, 399] width 411 height 20
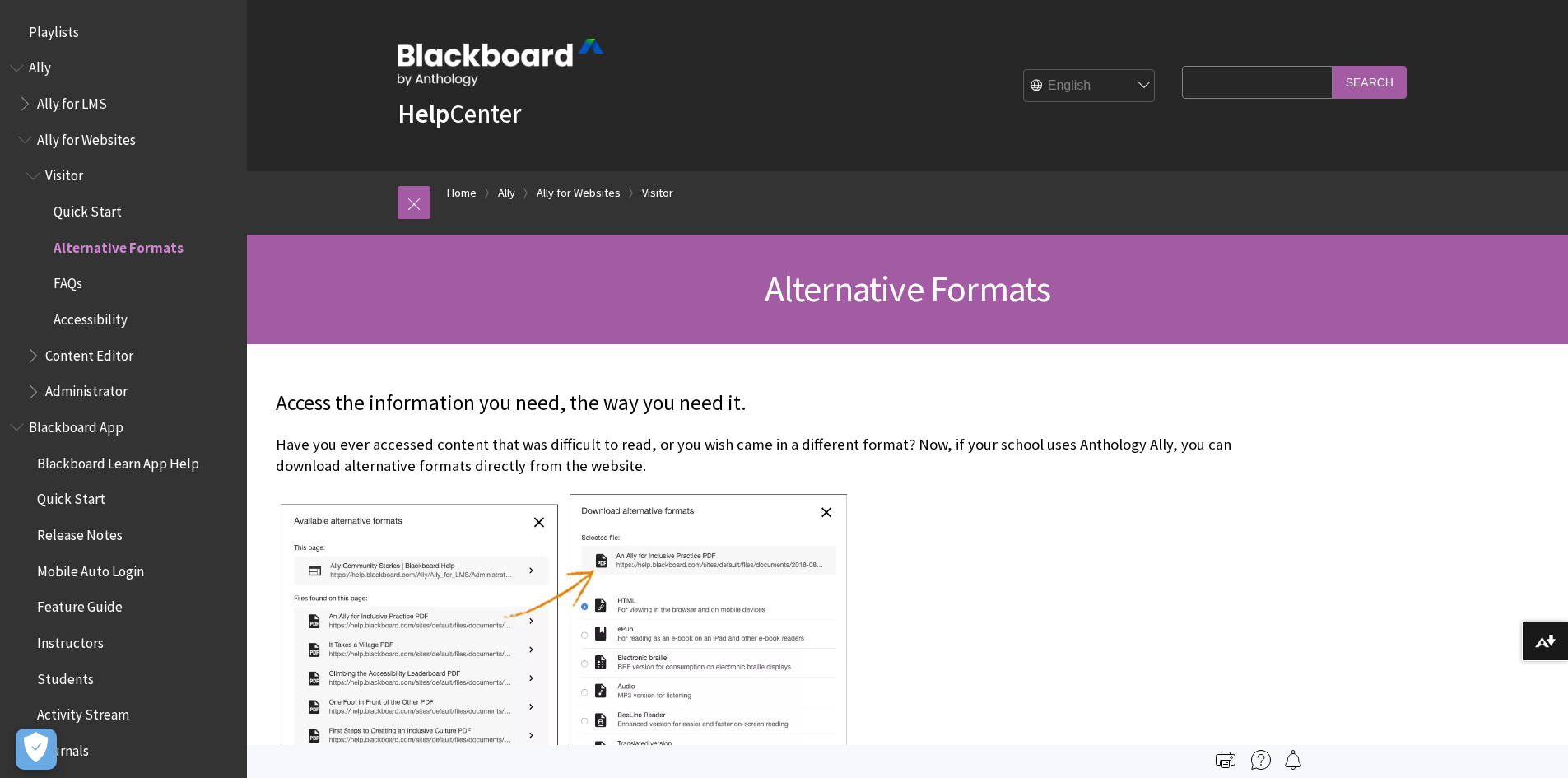
click at [97, 140] on span "Ally for Websites" at bounding box center [87, 137] width 99 height 23
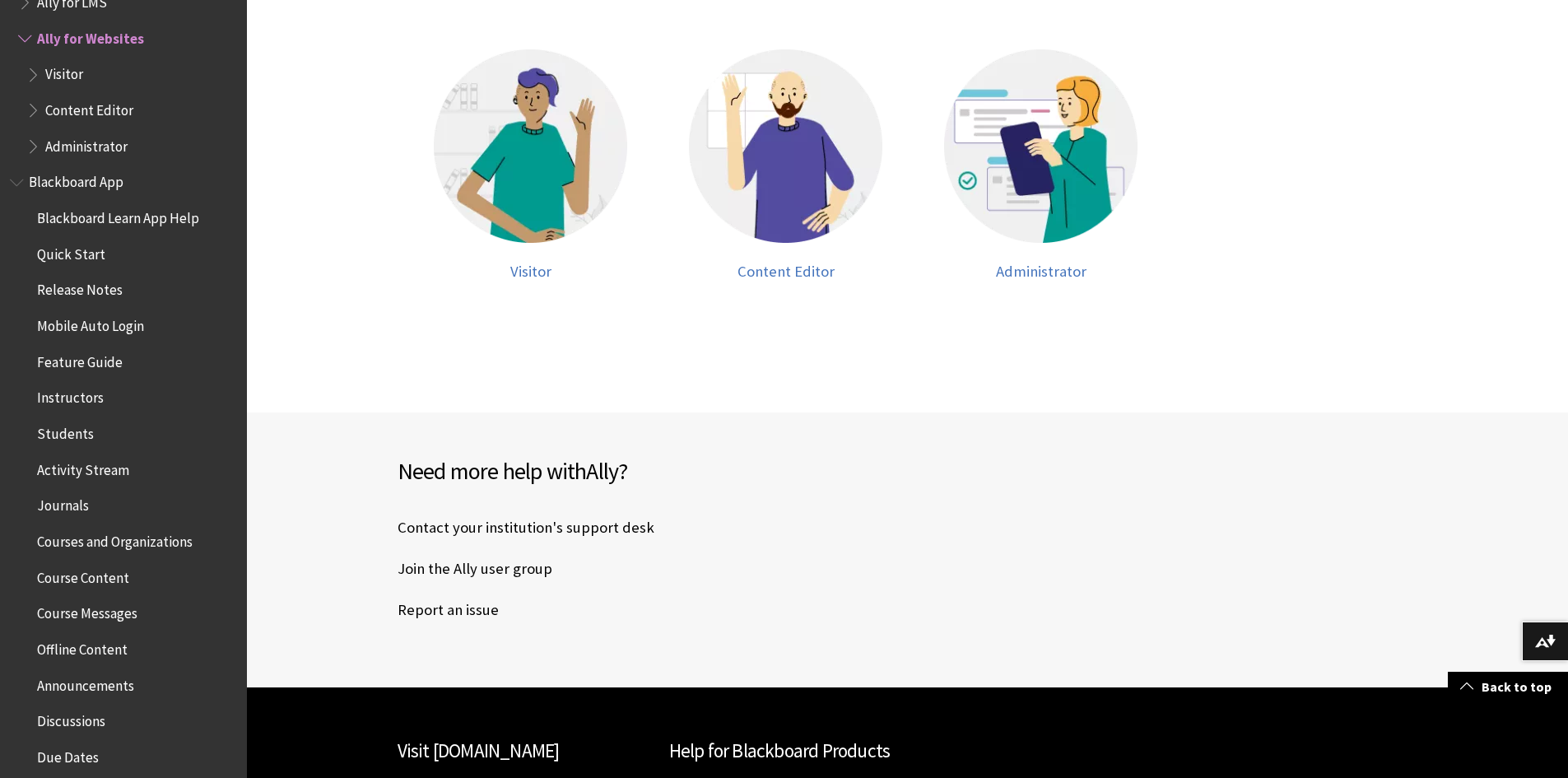
scroll to position [577, 0]
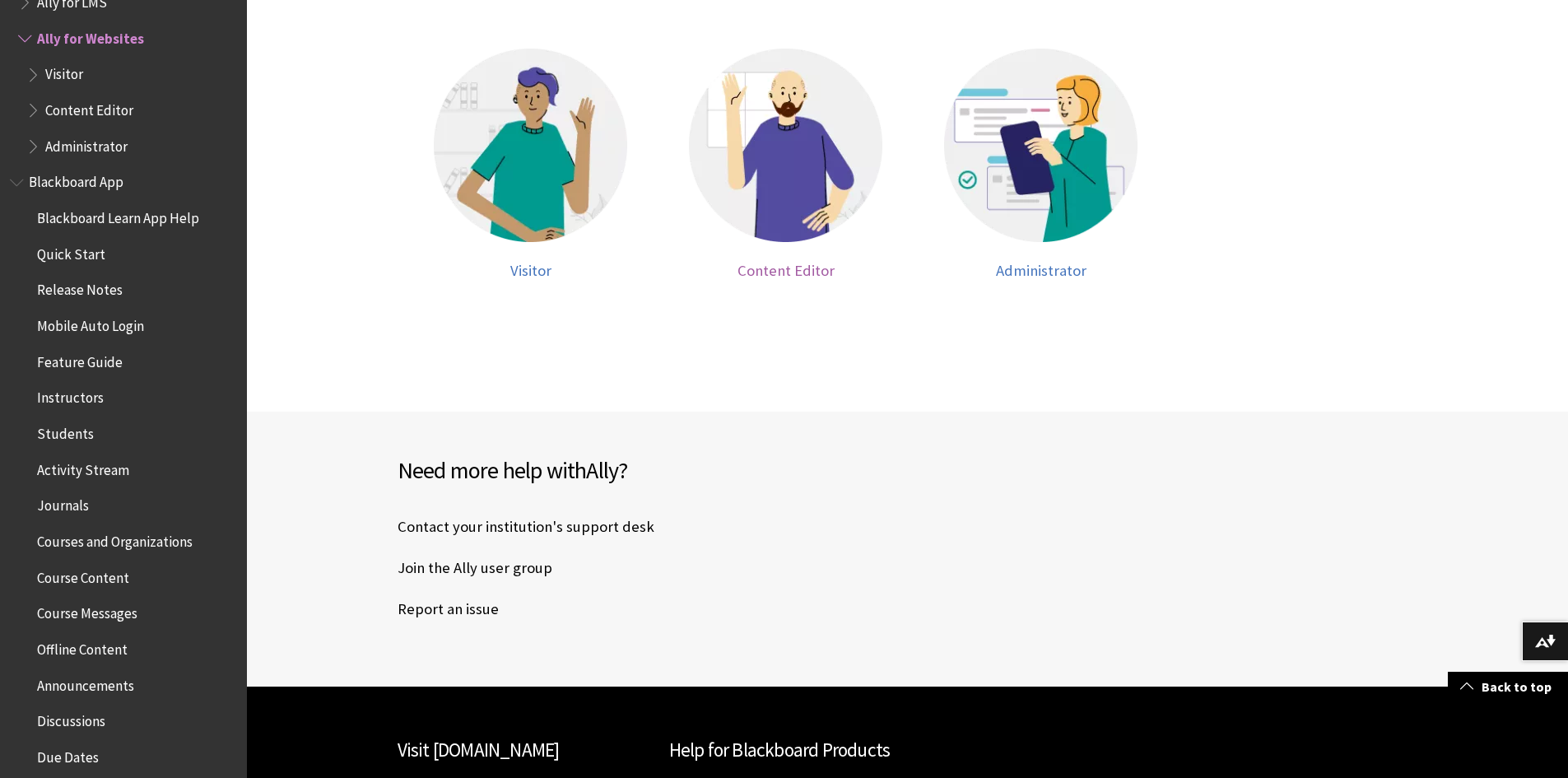
click at [788, 187] on img at bounding box center [785, 145] width 193 height 193
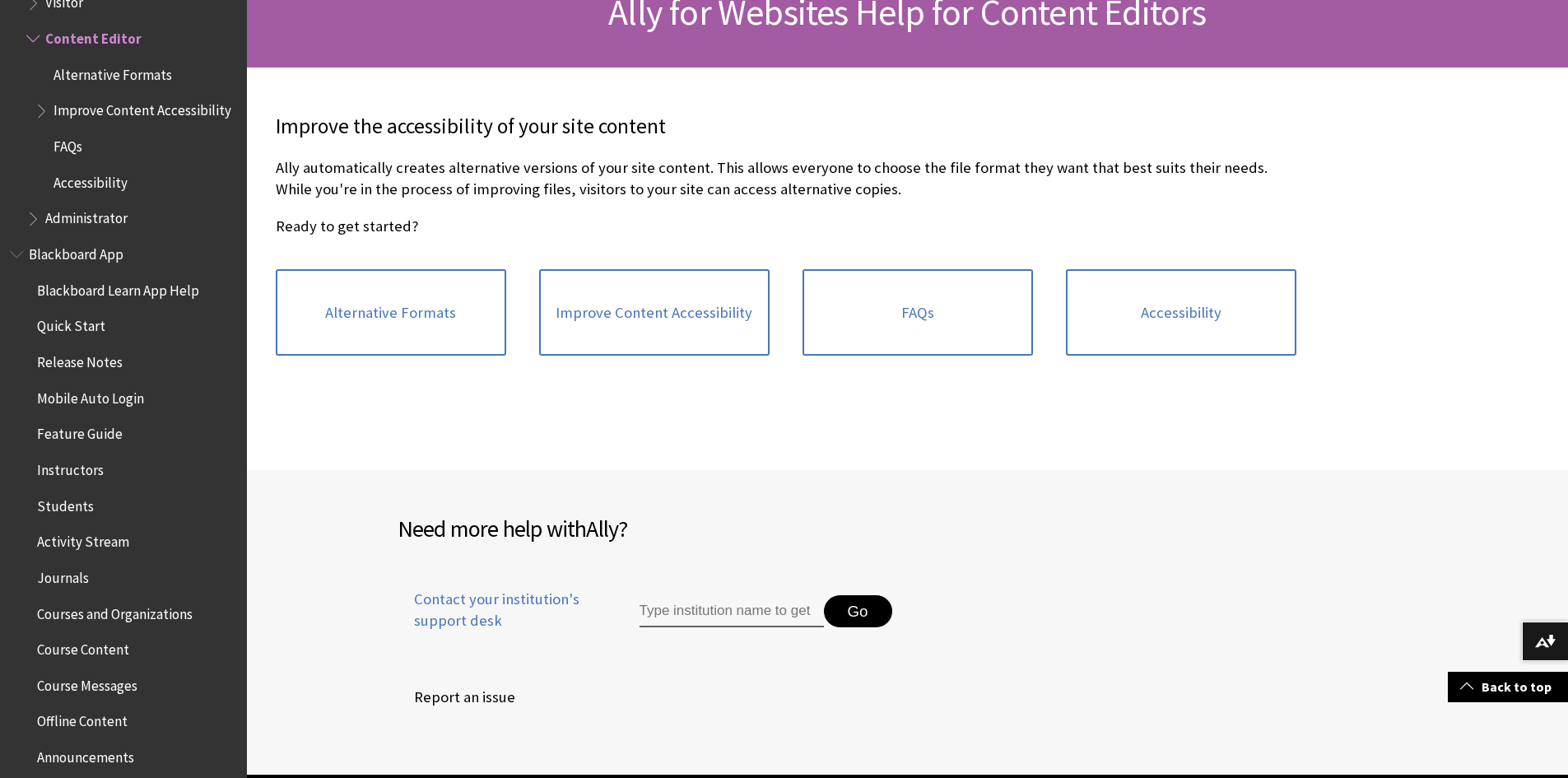
scroll to position [248, 0]
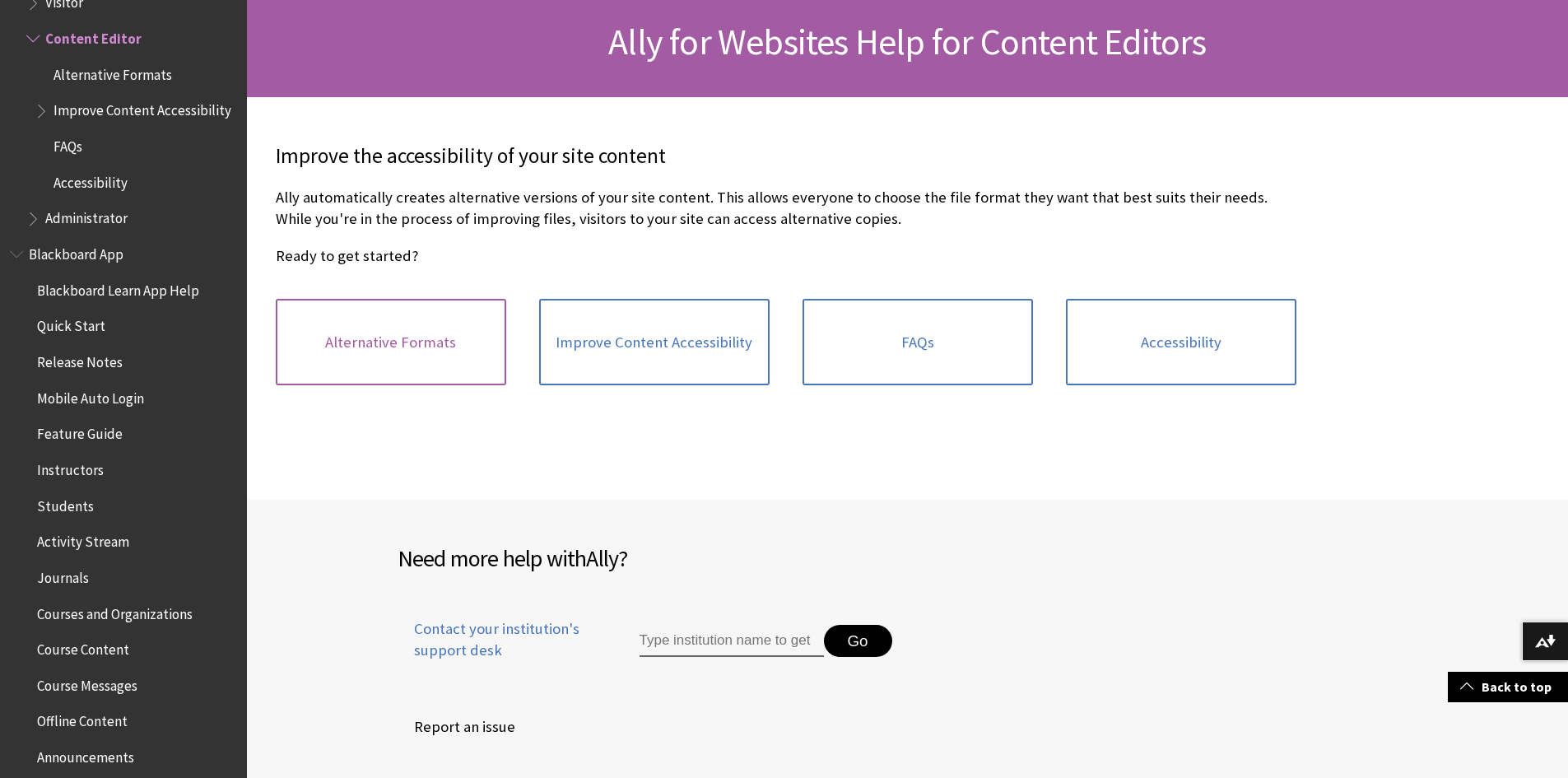
click at [373, 340] on link "Alternative Formats" at bounding box center [391, 342] width 231 height 88
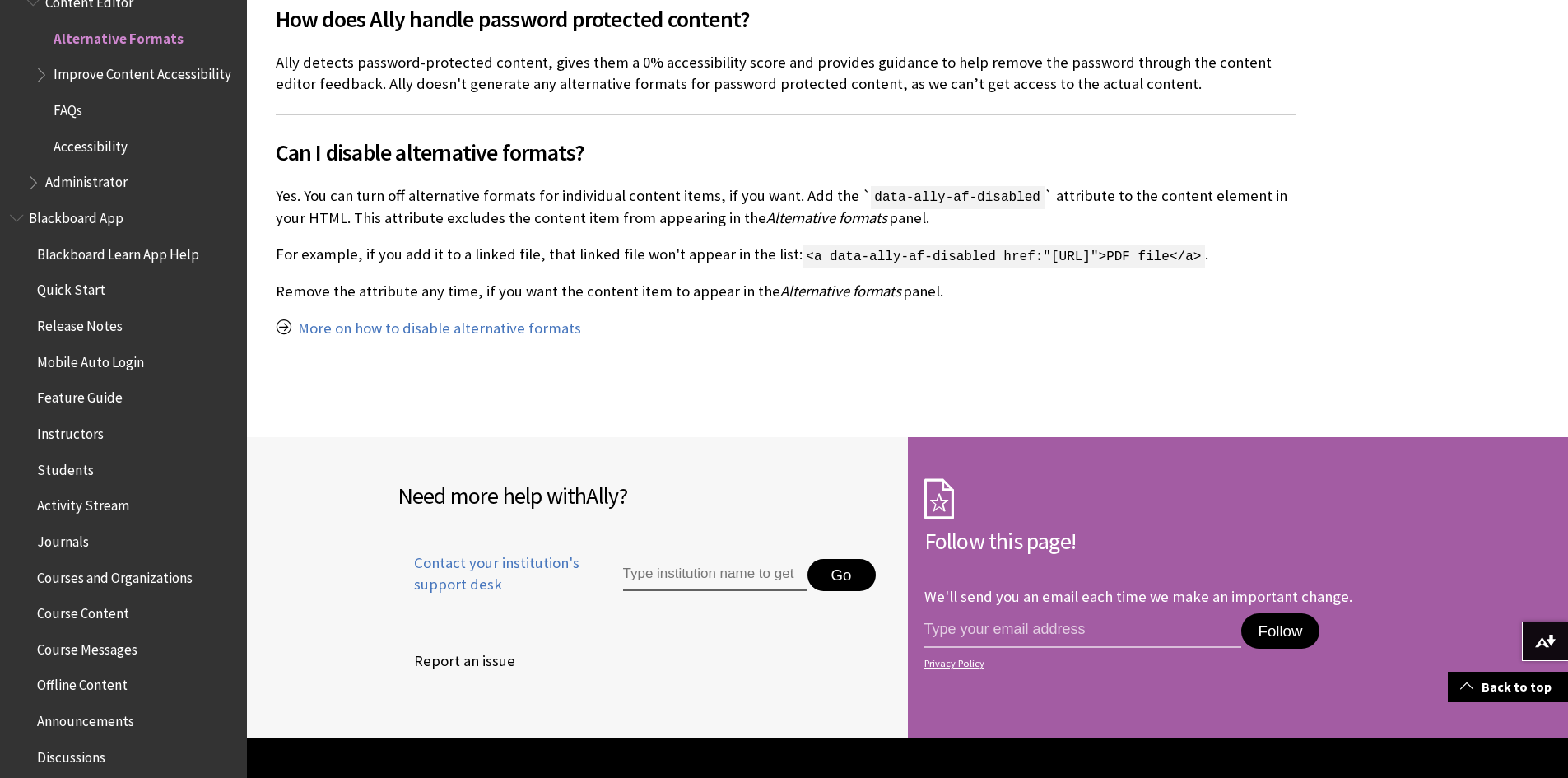
scroll to position [3604, 0]
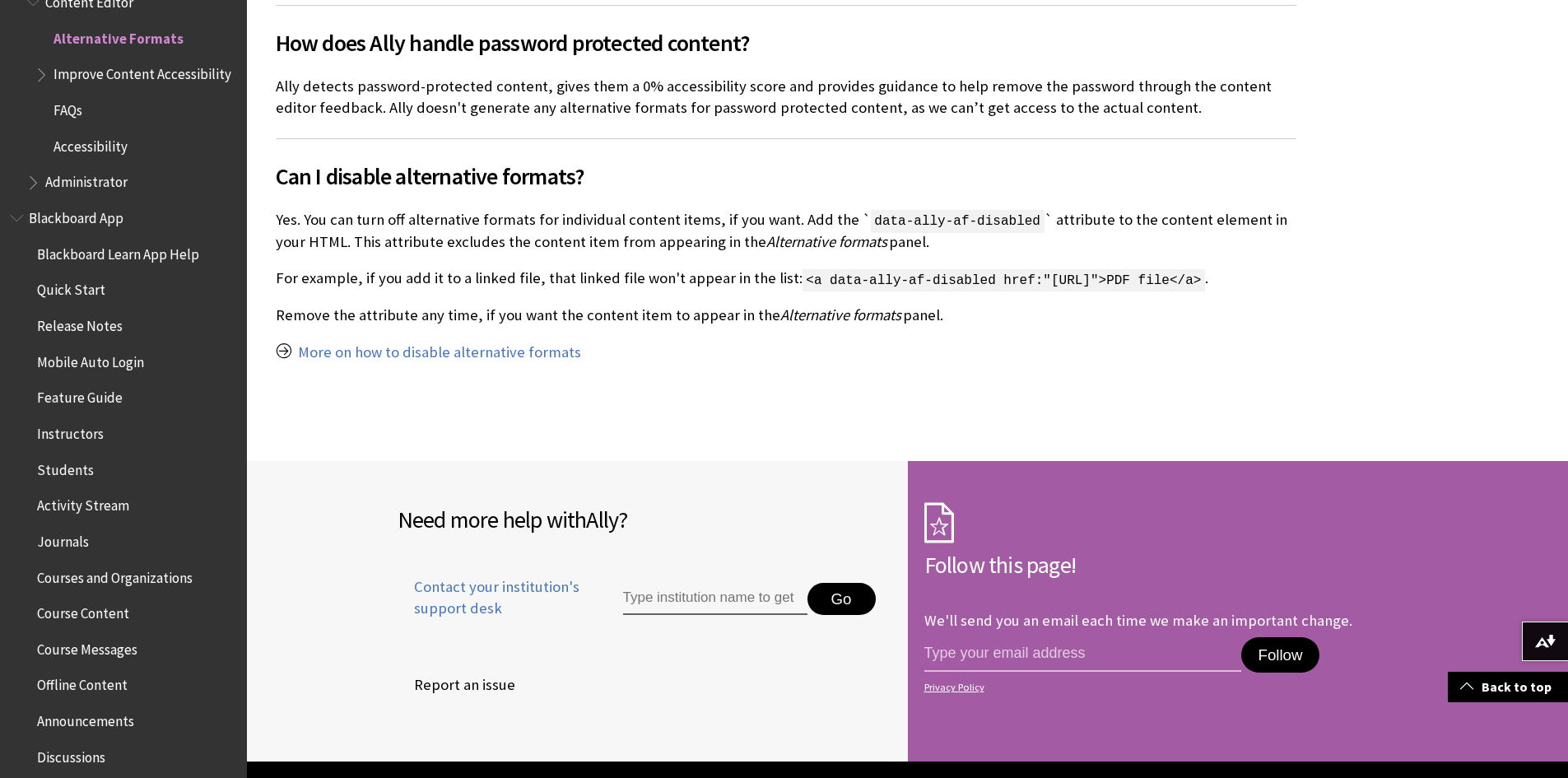
click at [709, 616] on input "Type institution name to get support" at bounding box center [715, 599] width 184 height 33
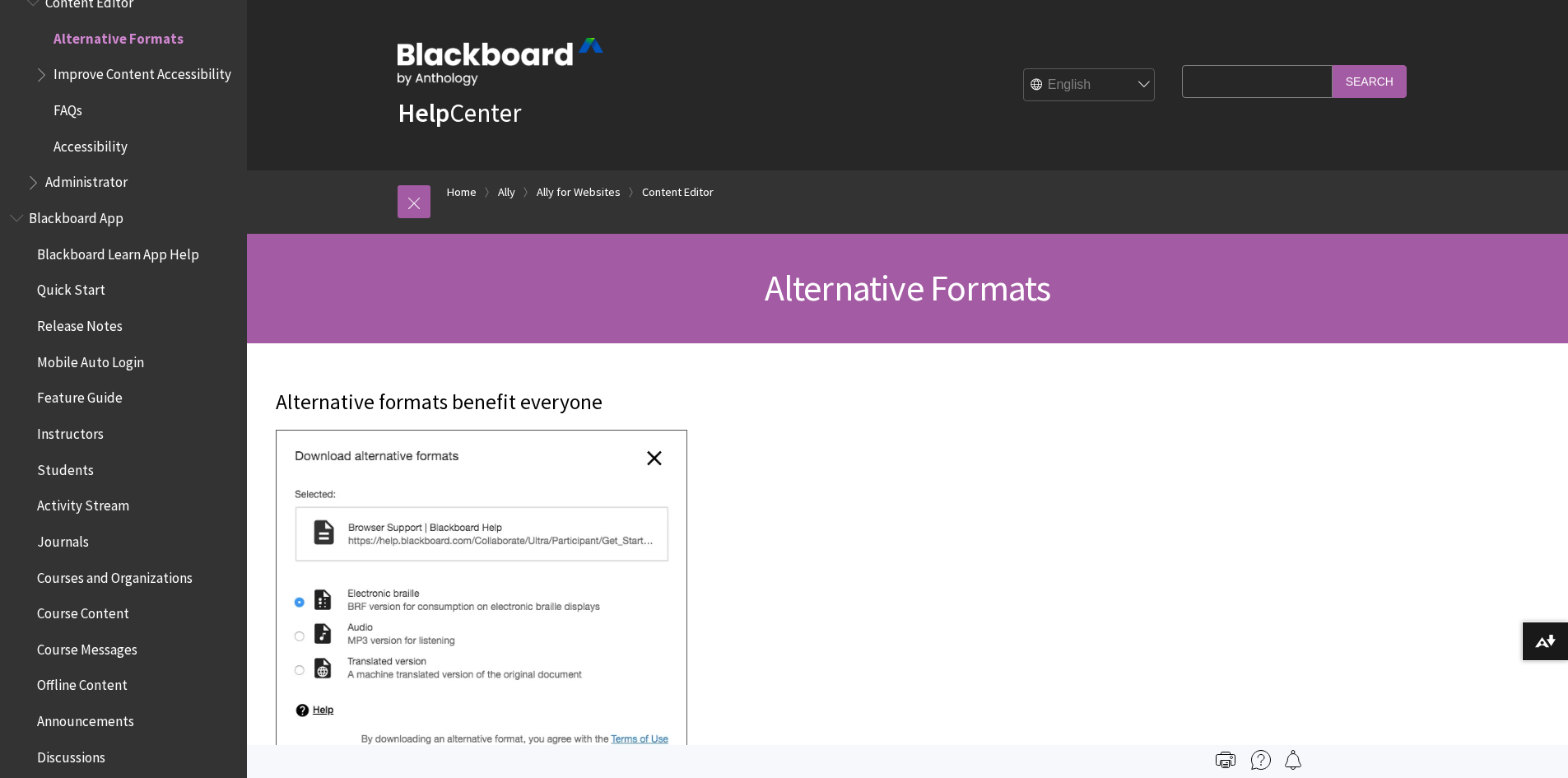
scroll to position [0, 0]
click at [80, 154] on span "Accessibility" at bounding box center [90, 143] width 74 height 23
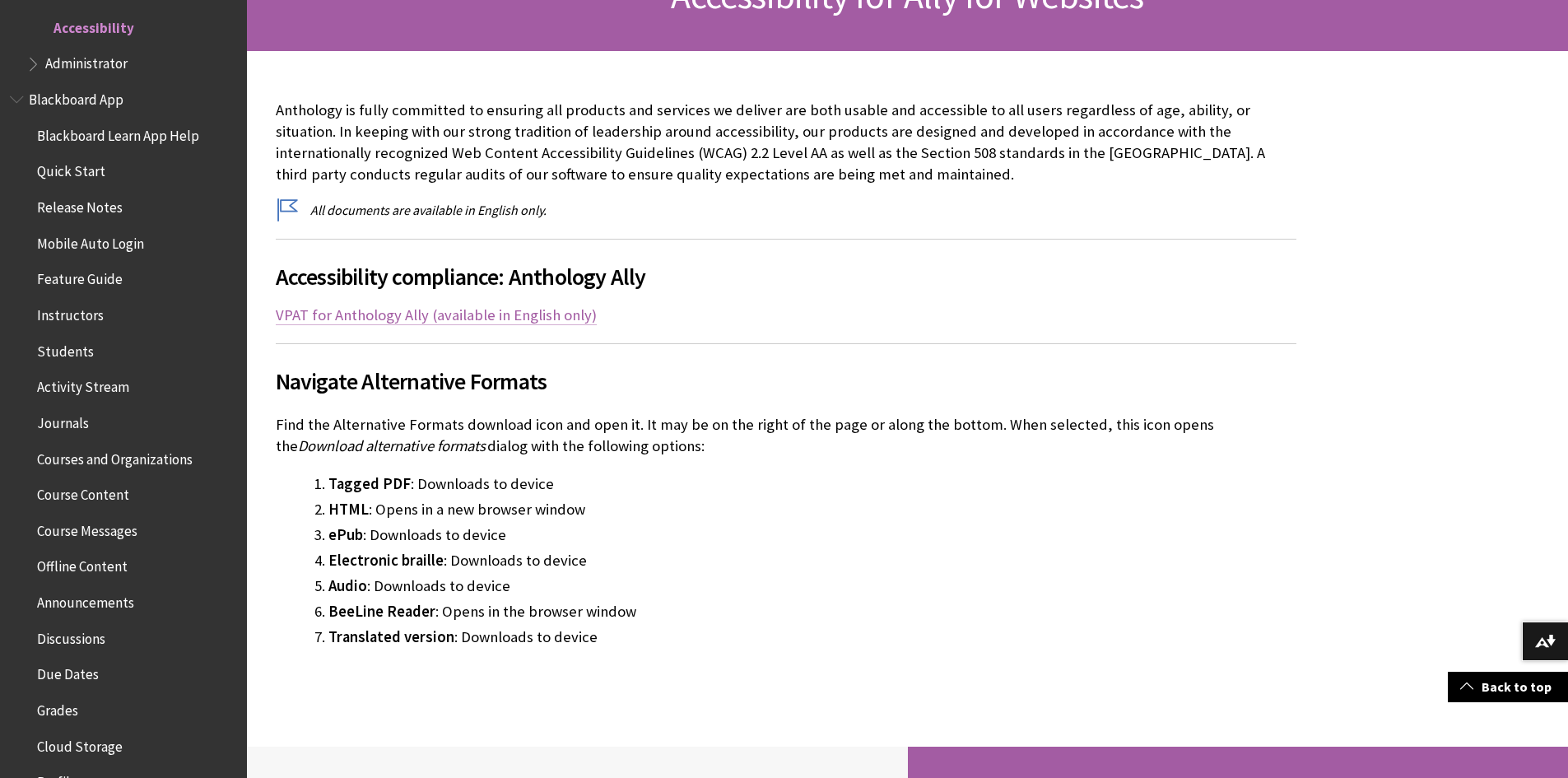
scroll to position [248, 0]
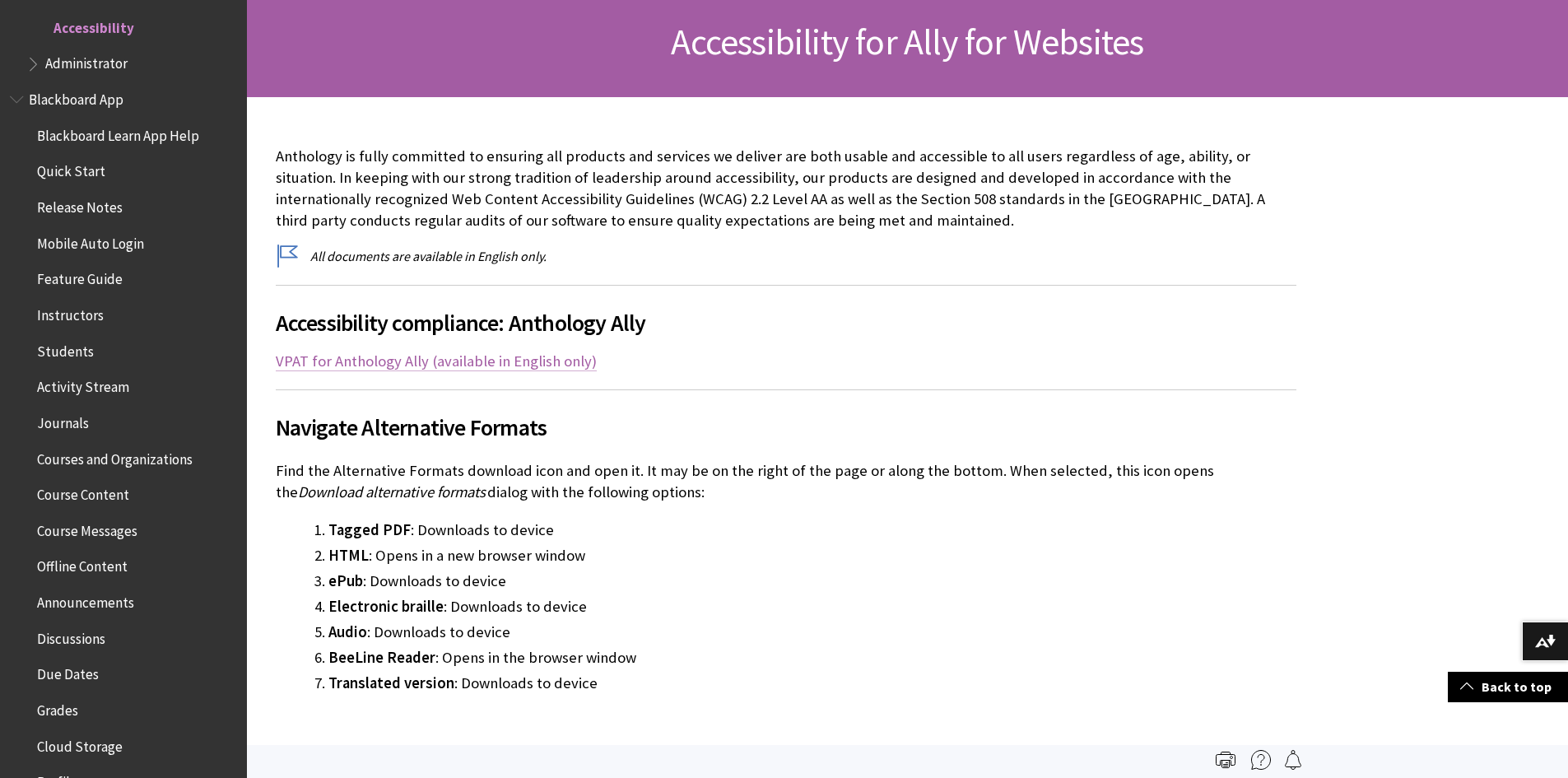
click at [537, 361] on link "VPAT for Anthology Ally (available in English only)" at bounding box center [437, 362] width 321 height 20
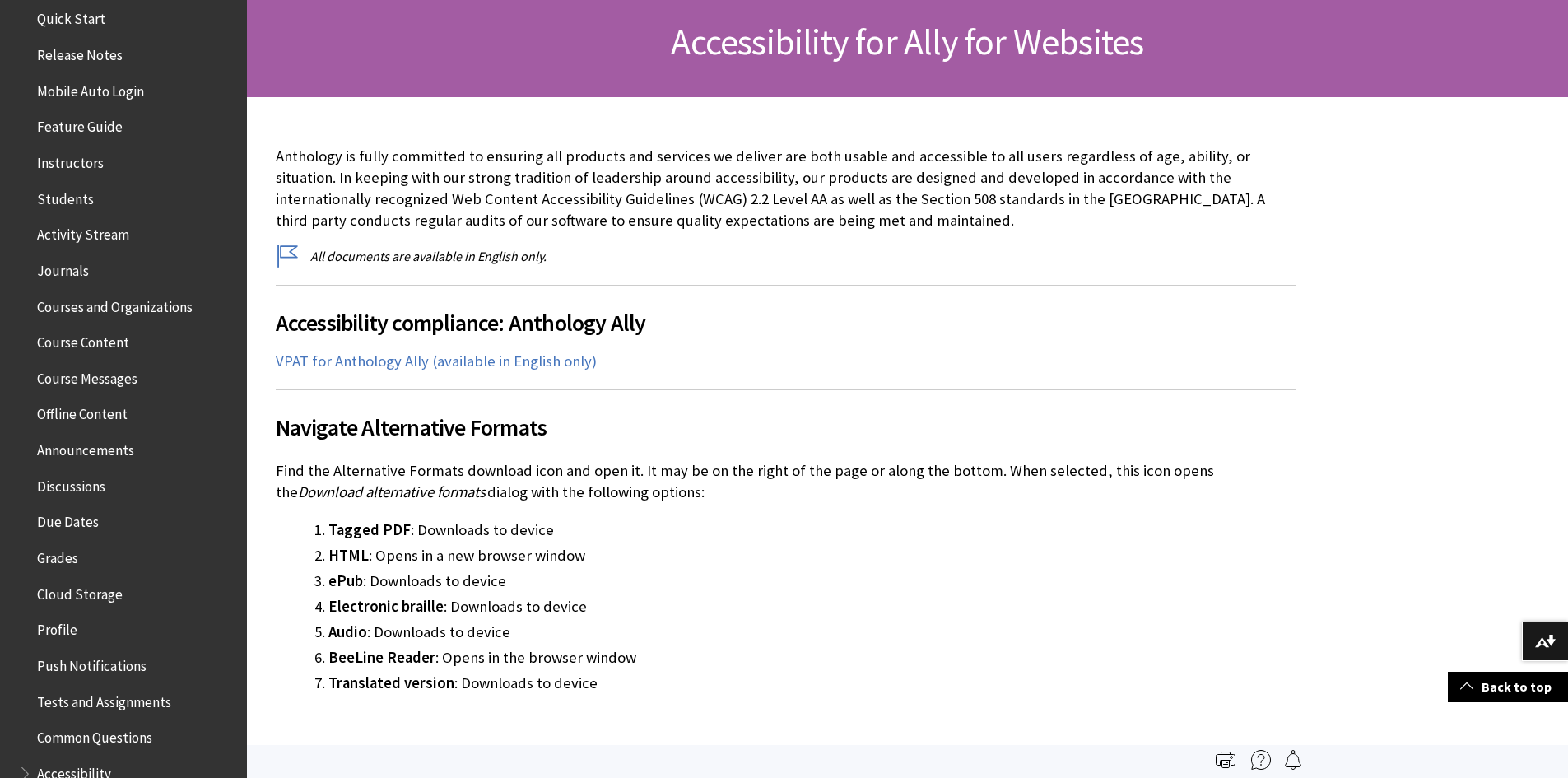
scroll to position [493, 0]
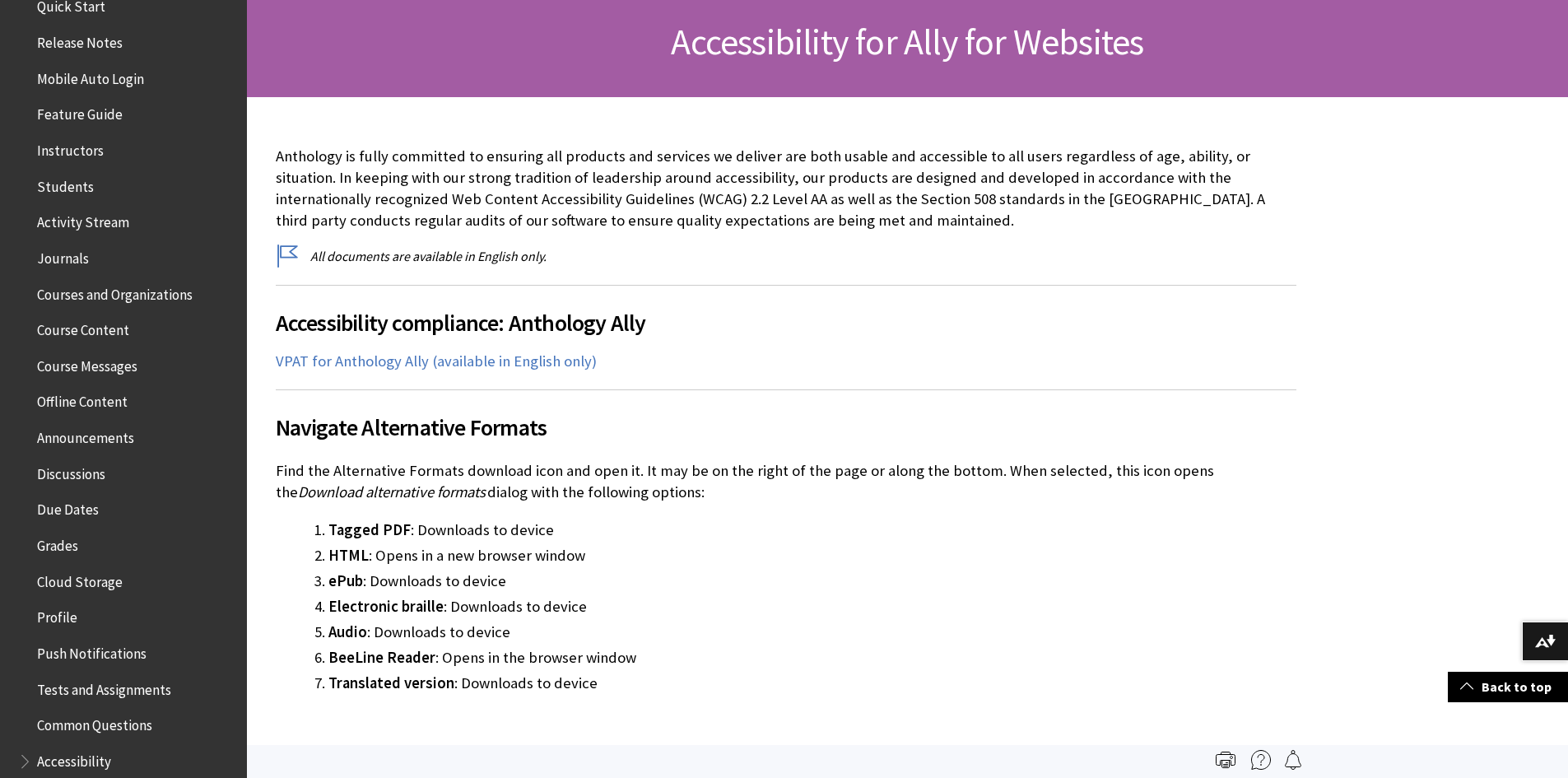
click at [102, 338] on span "Course Content" at bounding box center [84, 327] width 93 height 23
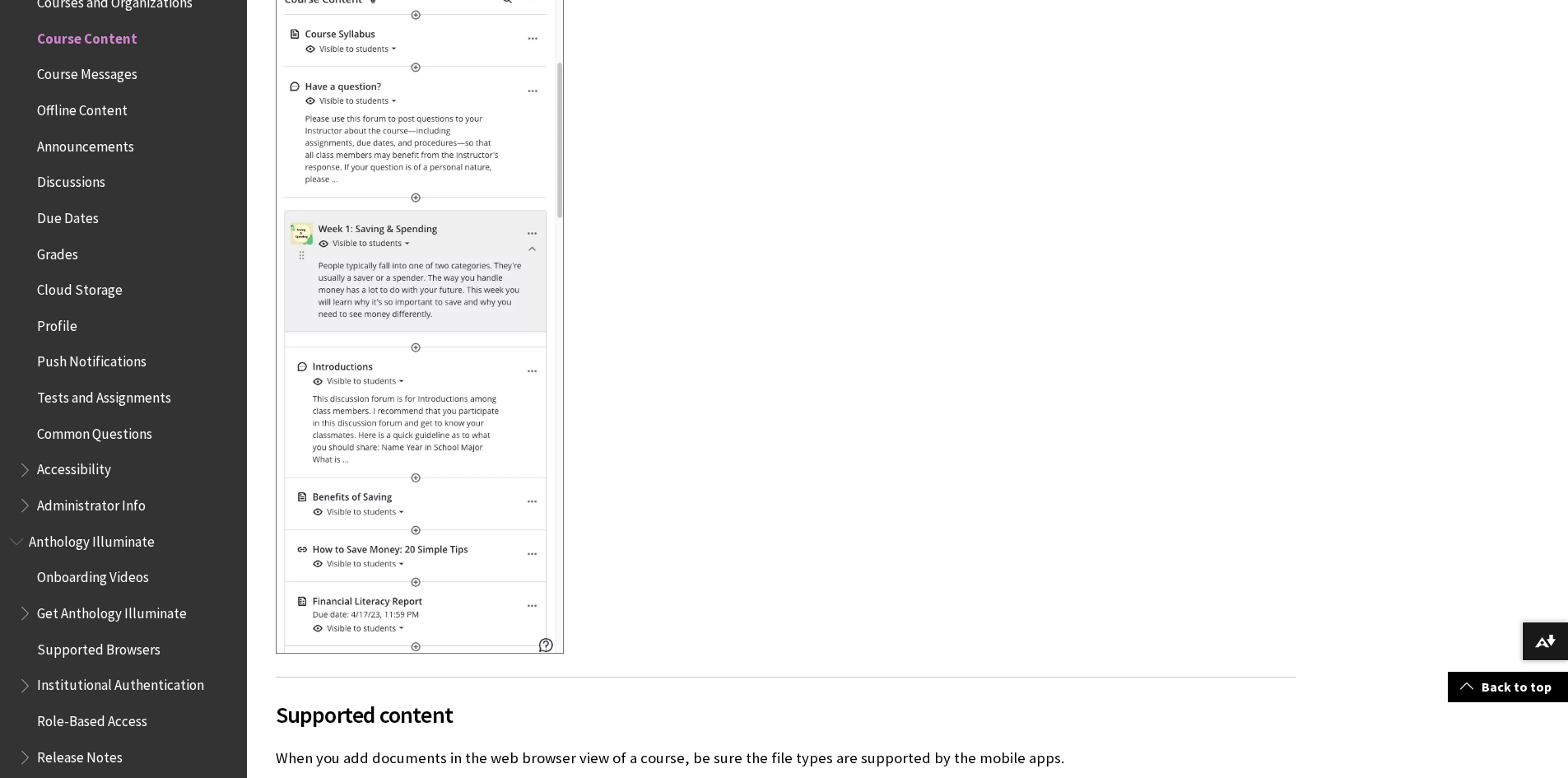
scroll to position [3707, 0]
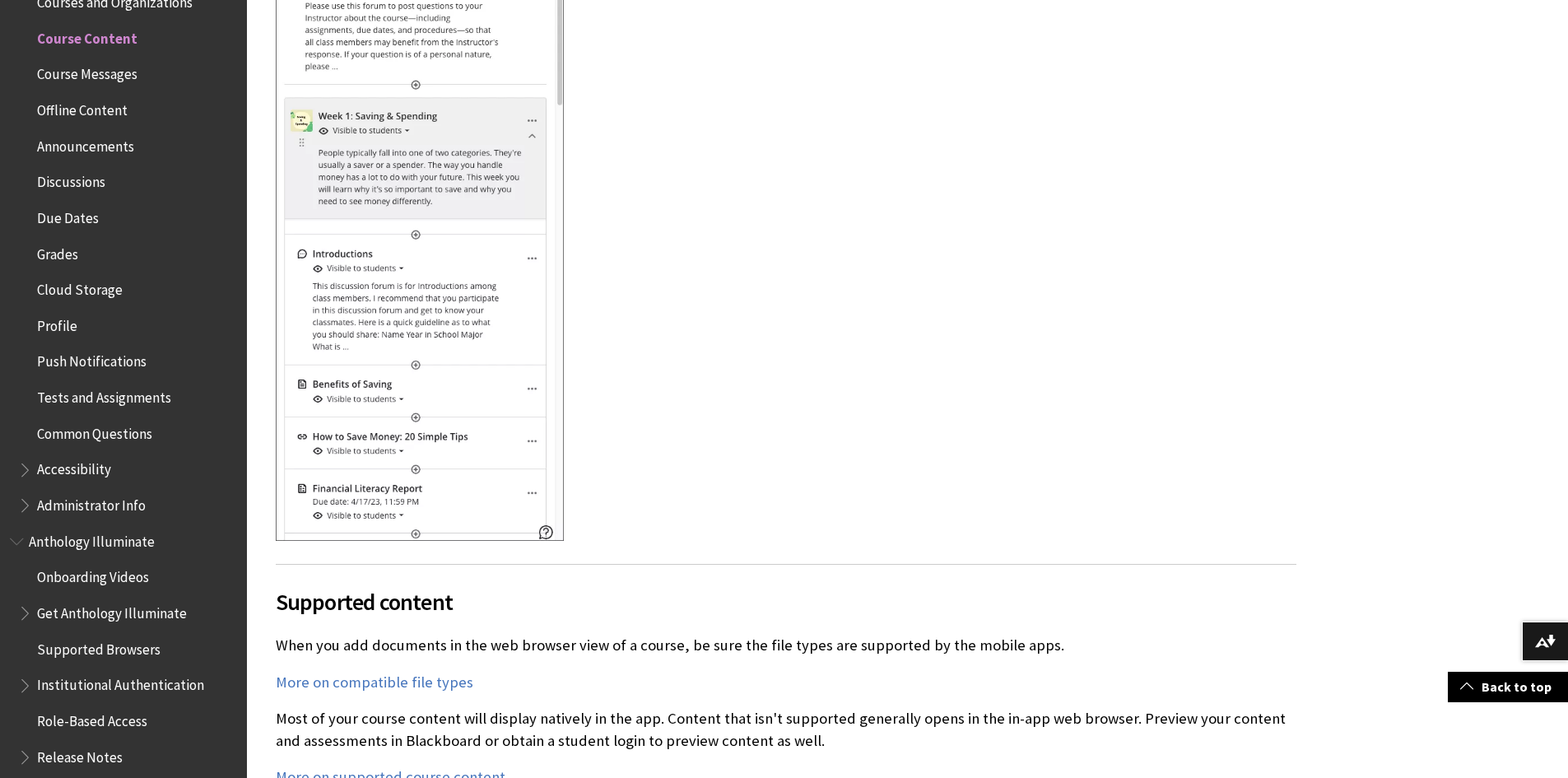
click at [109, 148] on span "Announcements" at bounding box center [86, 143] width 98 height 23
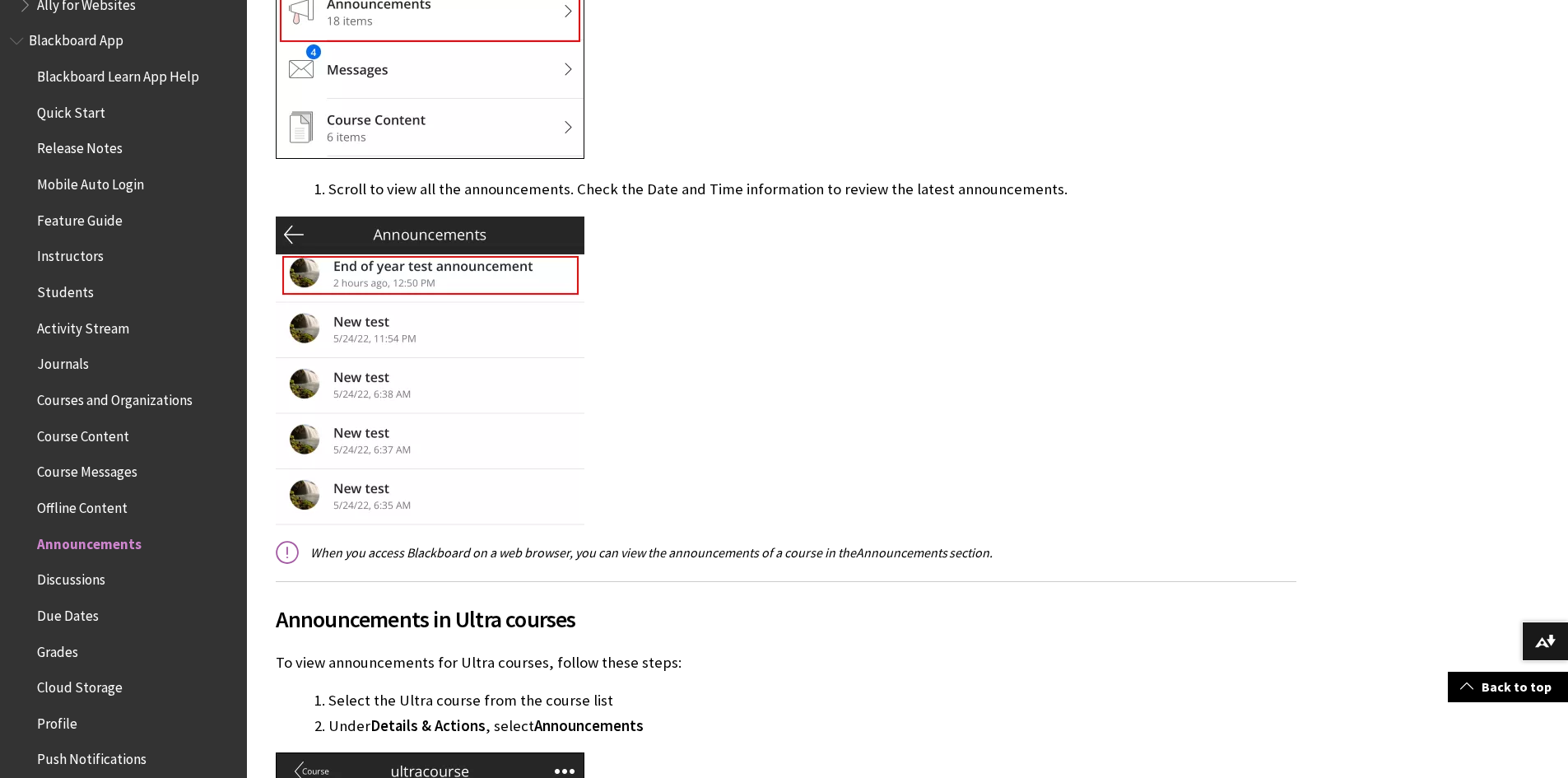
scroll to position [165, 0]
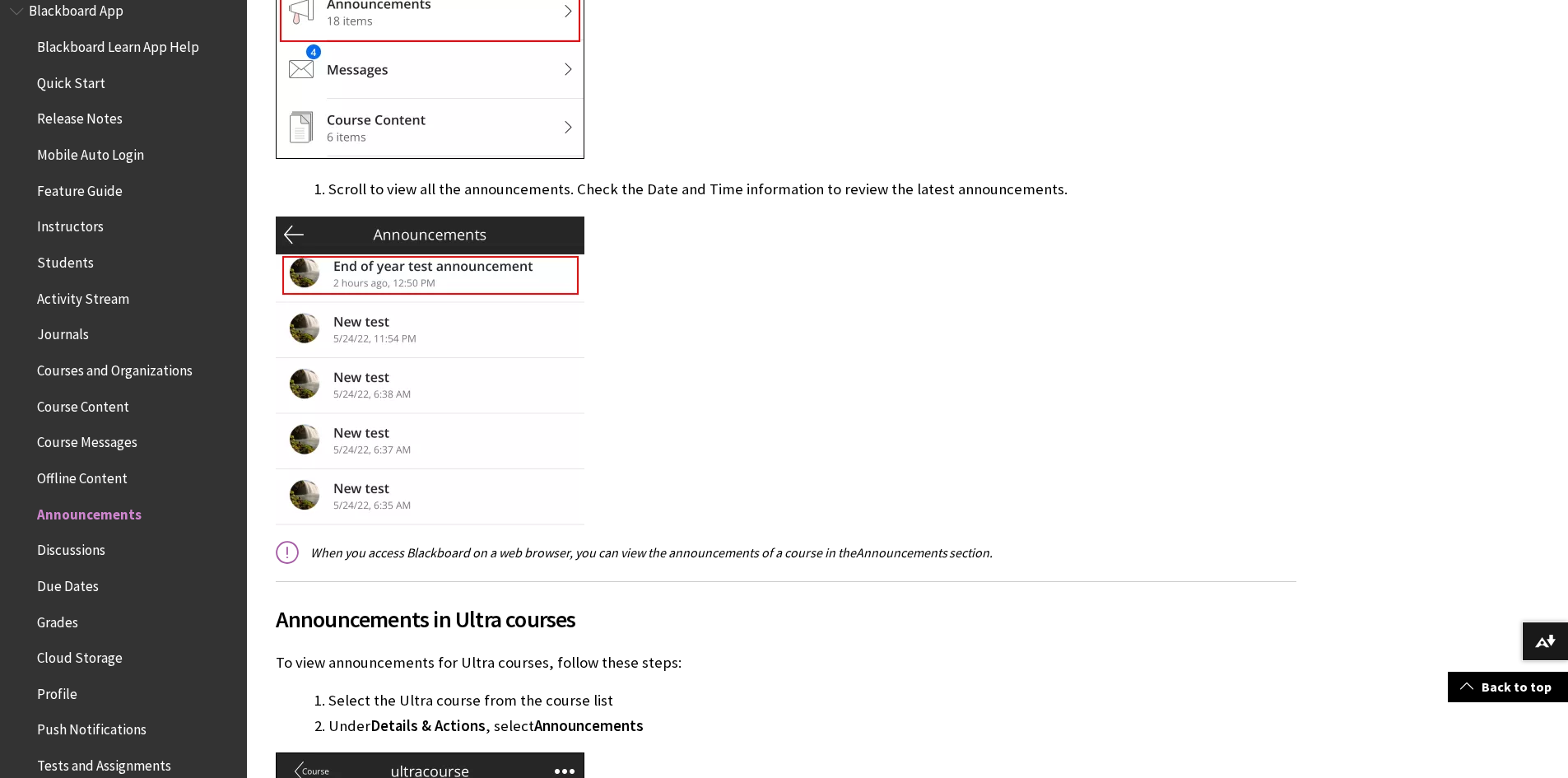
click at [100, 406] on span "Course Content" at bounding box center [84, 403] width 93 height 23
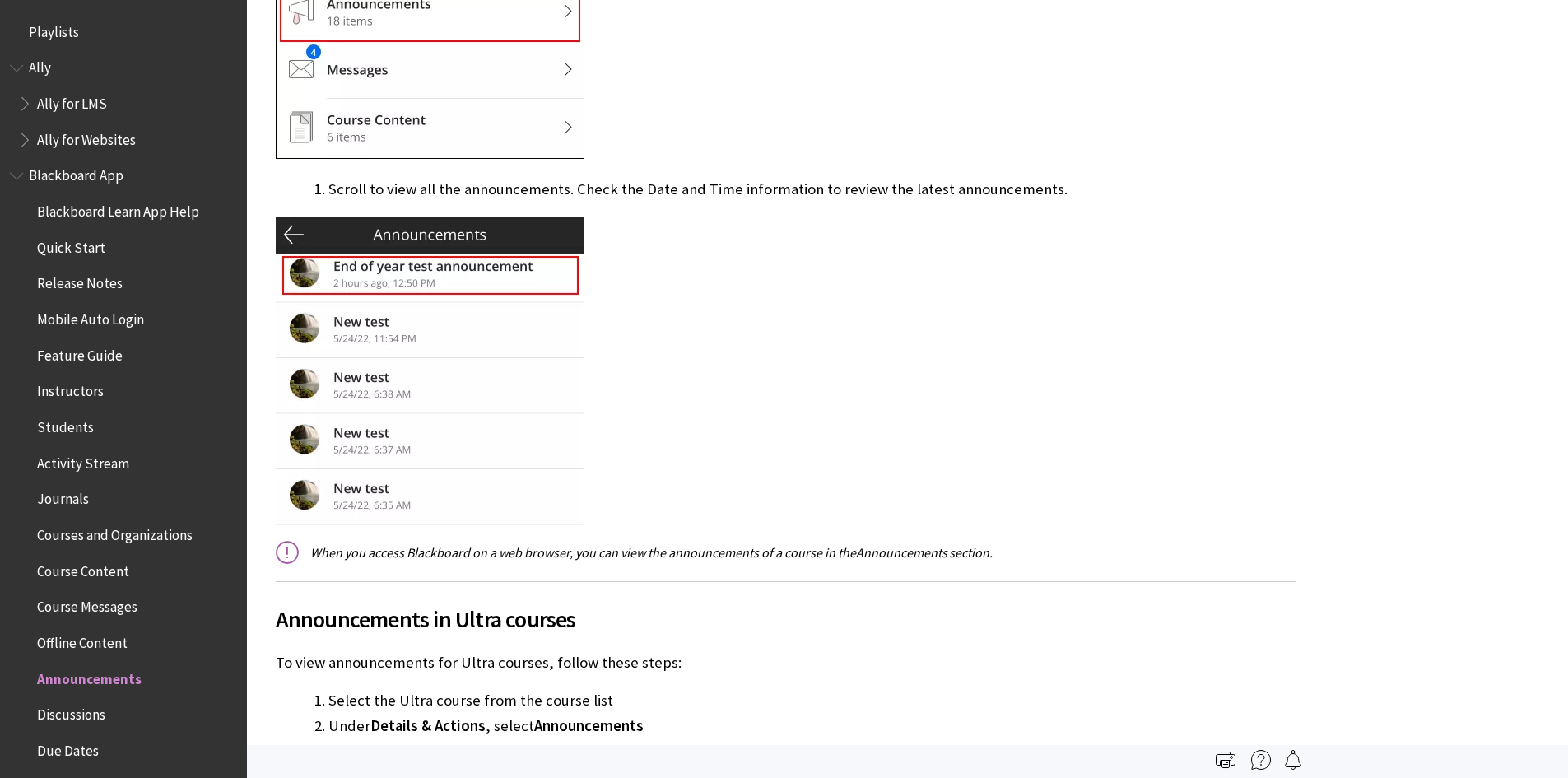
scroll to position [641, 0]
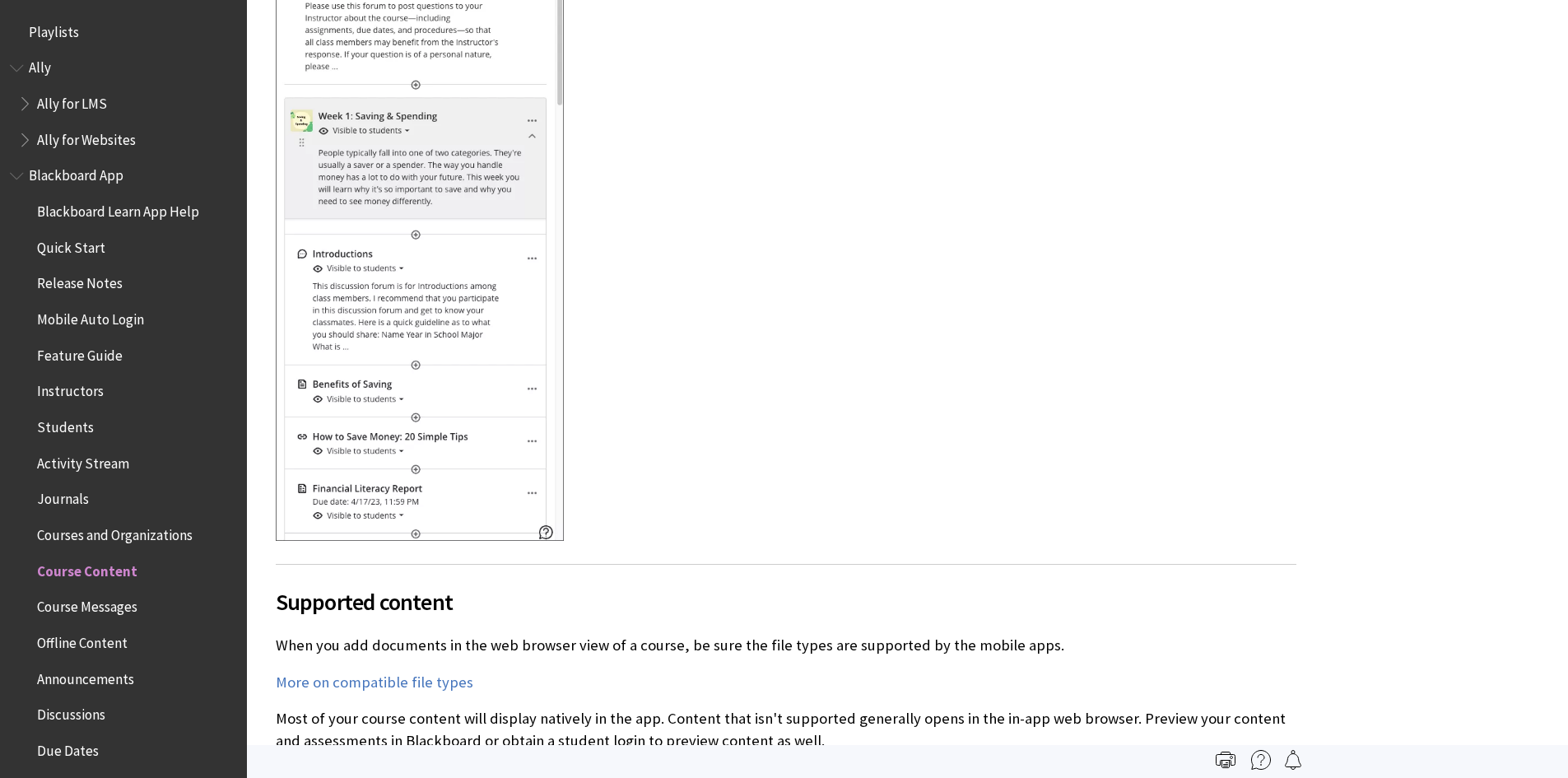
scroll to position [532, 0]
